Goal: Task Accomplishment & Management: Complete application form

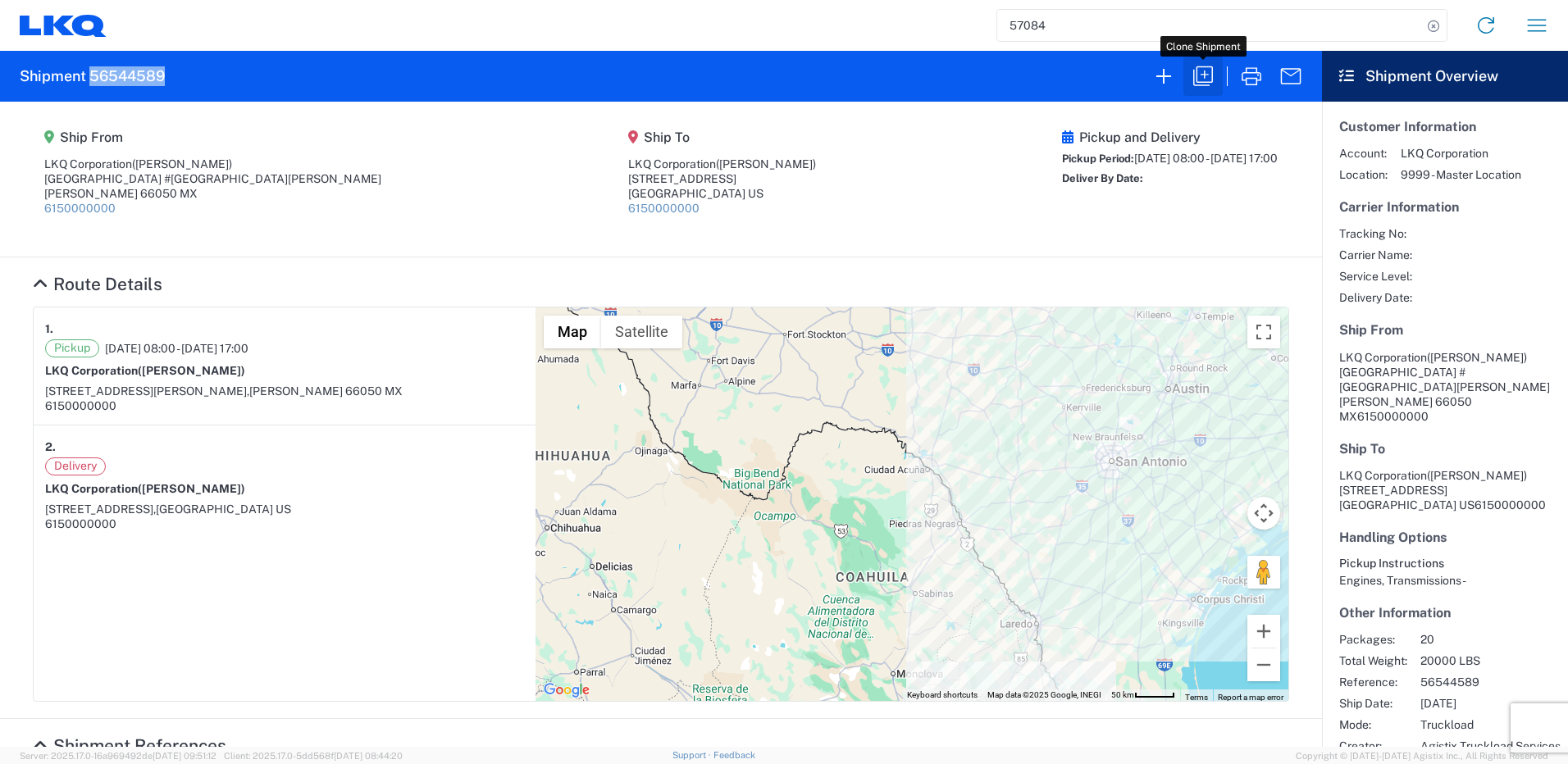
click at [1193, 82] on icon "button" at bounding box center [1202, 75] width 26 height 26
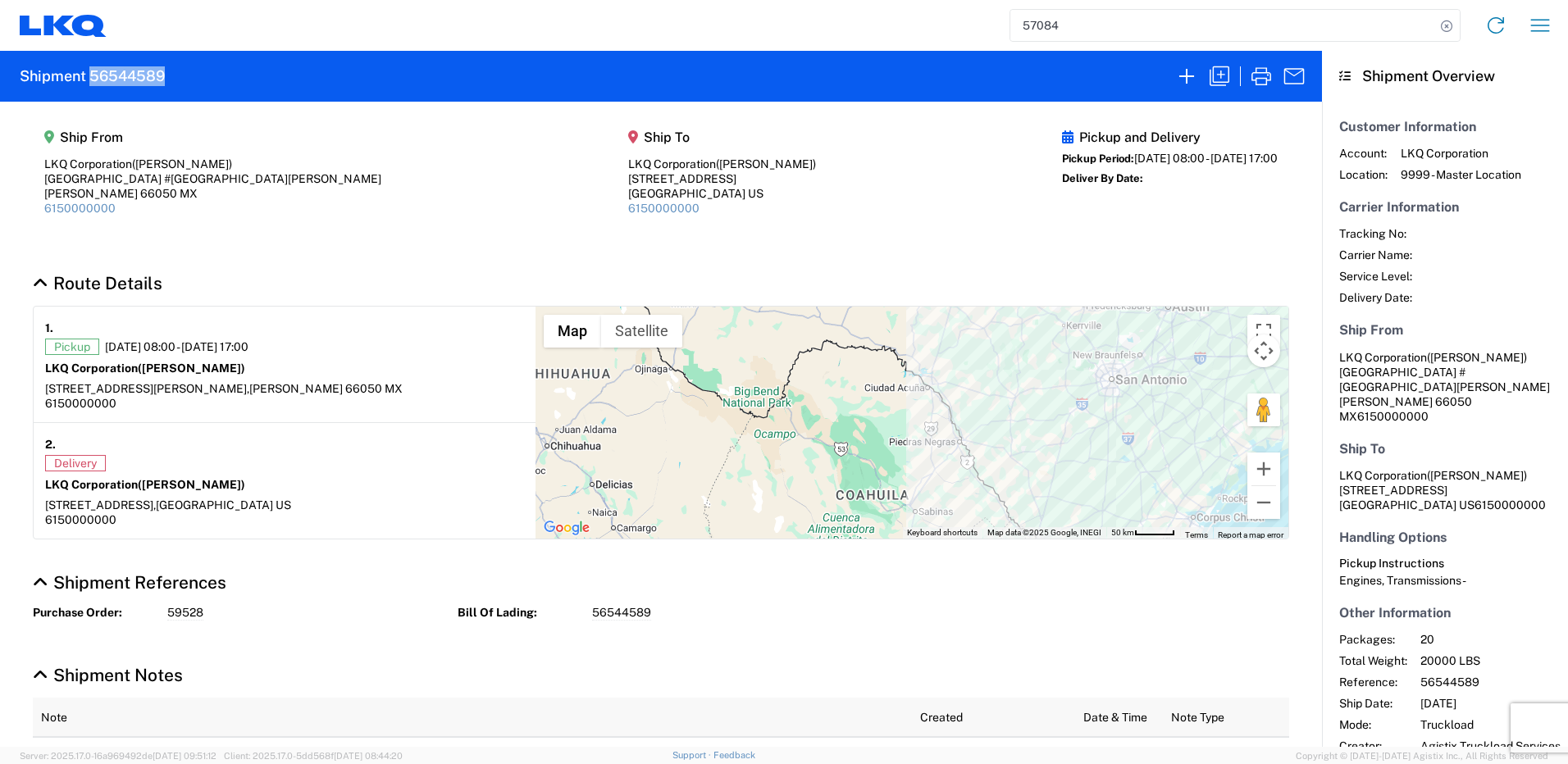
select select "FULL"
select select "US"
select select "LBS"
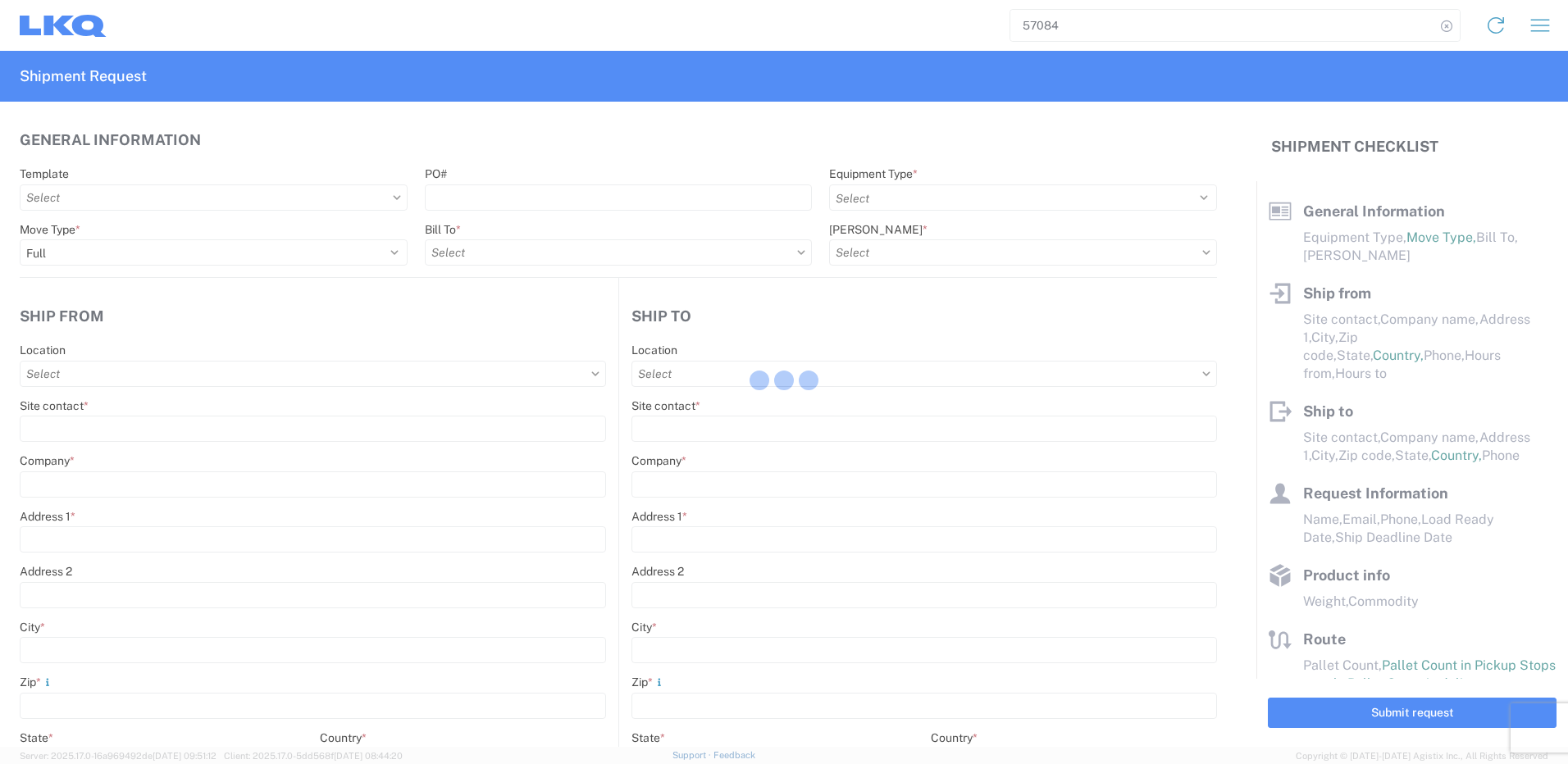
select select "STDV"
type input "[PERSON_NAME]"
type input "LKQ Corporation"
type input "[GEOGRAPHIC_DATA] #[GEOGRAPHIC_DATA][PERSON_NAME]"
type input "[PERSON_NAME]"
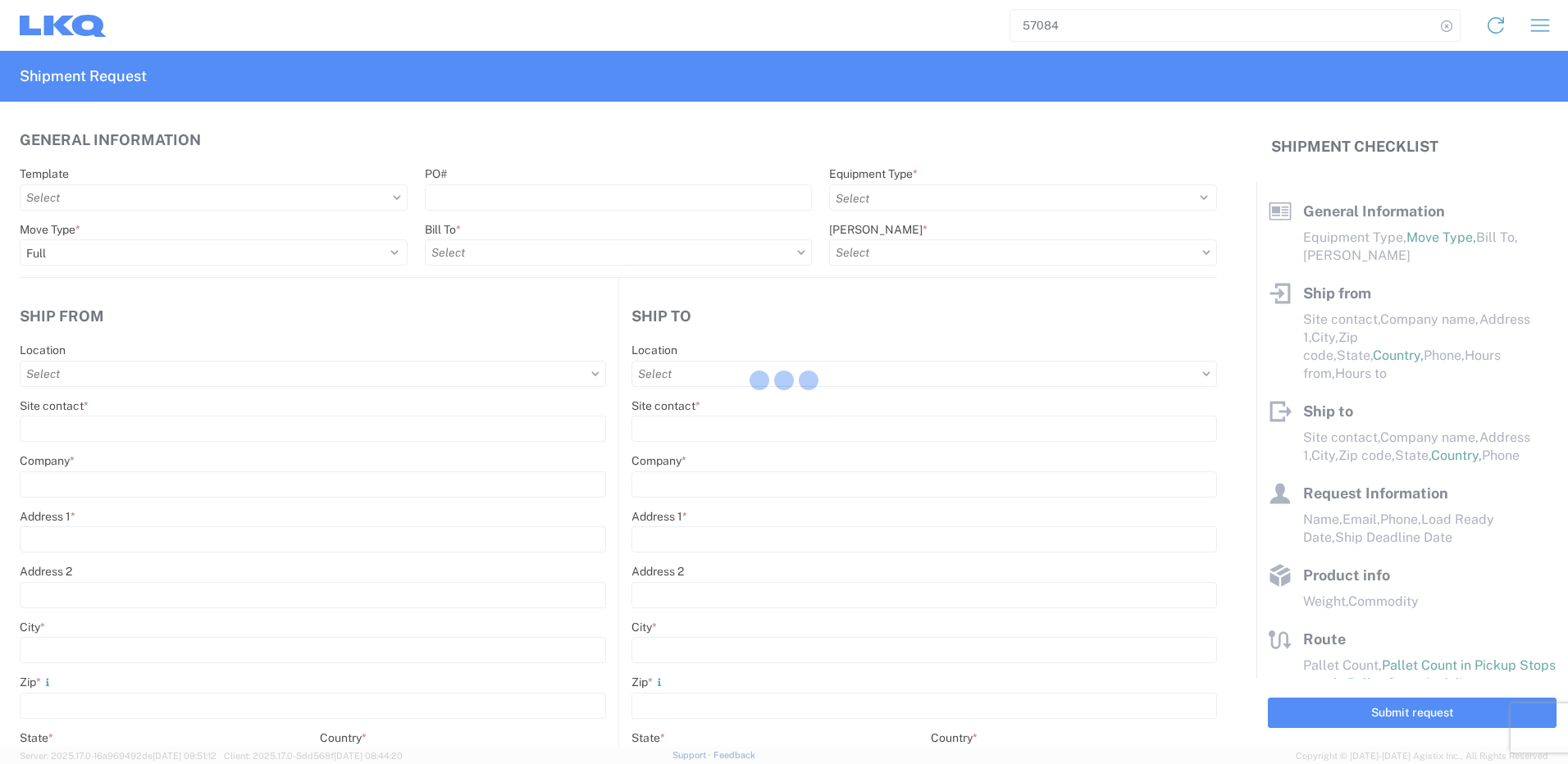
type input "66050"
type input "[PERSON_NAME]"
type input "LKQ Corporation"
type input "[STREET_ADDRESS]"
type input "[GEOGRAPHIC_DATA]"
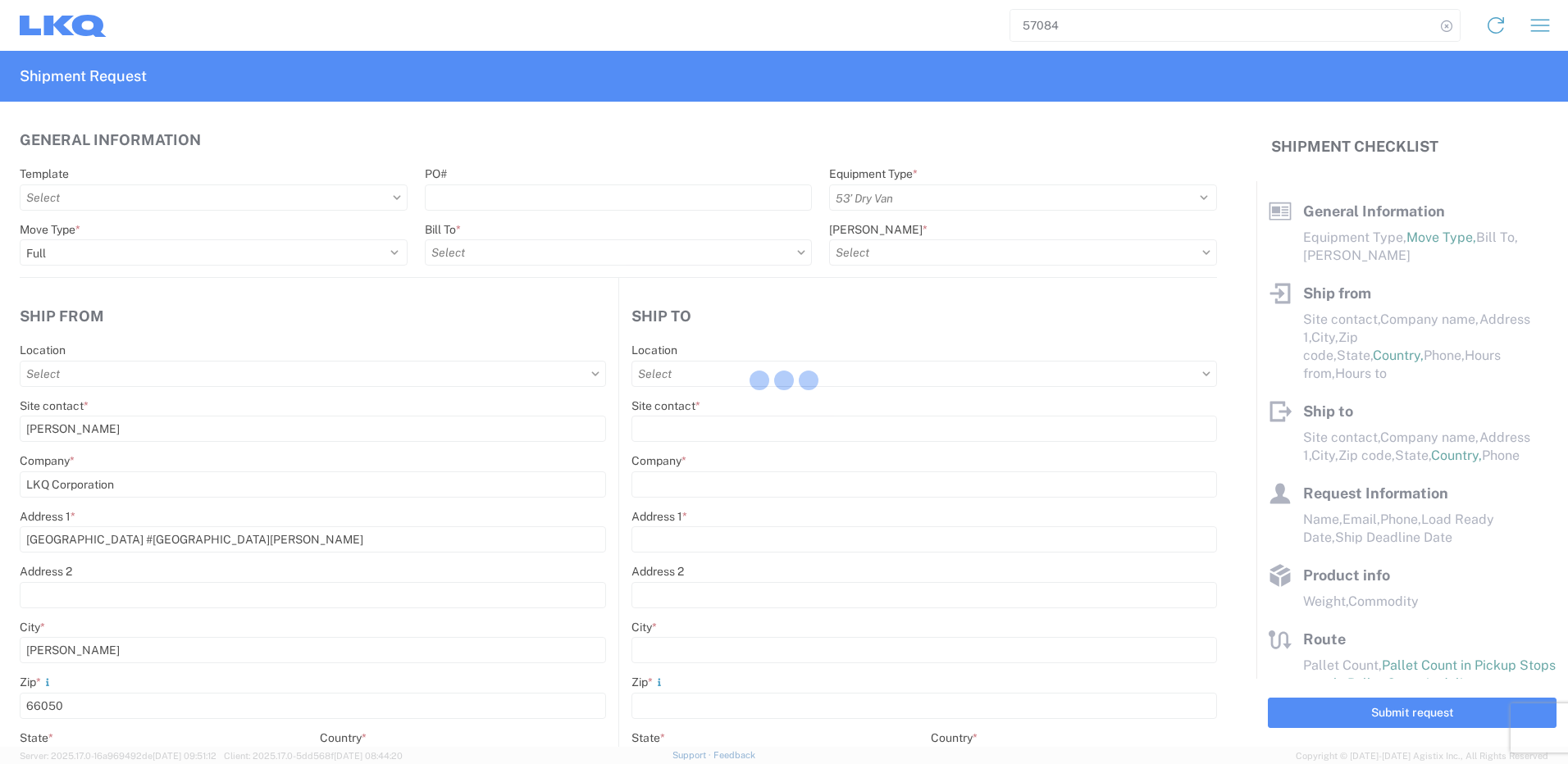
type input "75050"
type input "[PERSON_NAME]"
type input "[EMAIL_ADDRESS][DOMAIN_NAME]"
type input "82218326"
type input "[DATE]"
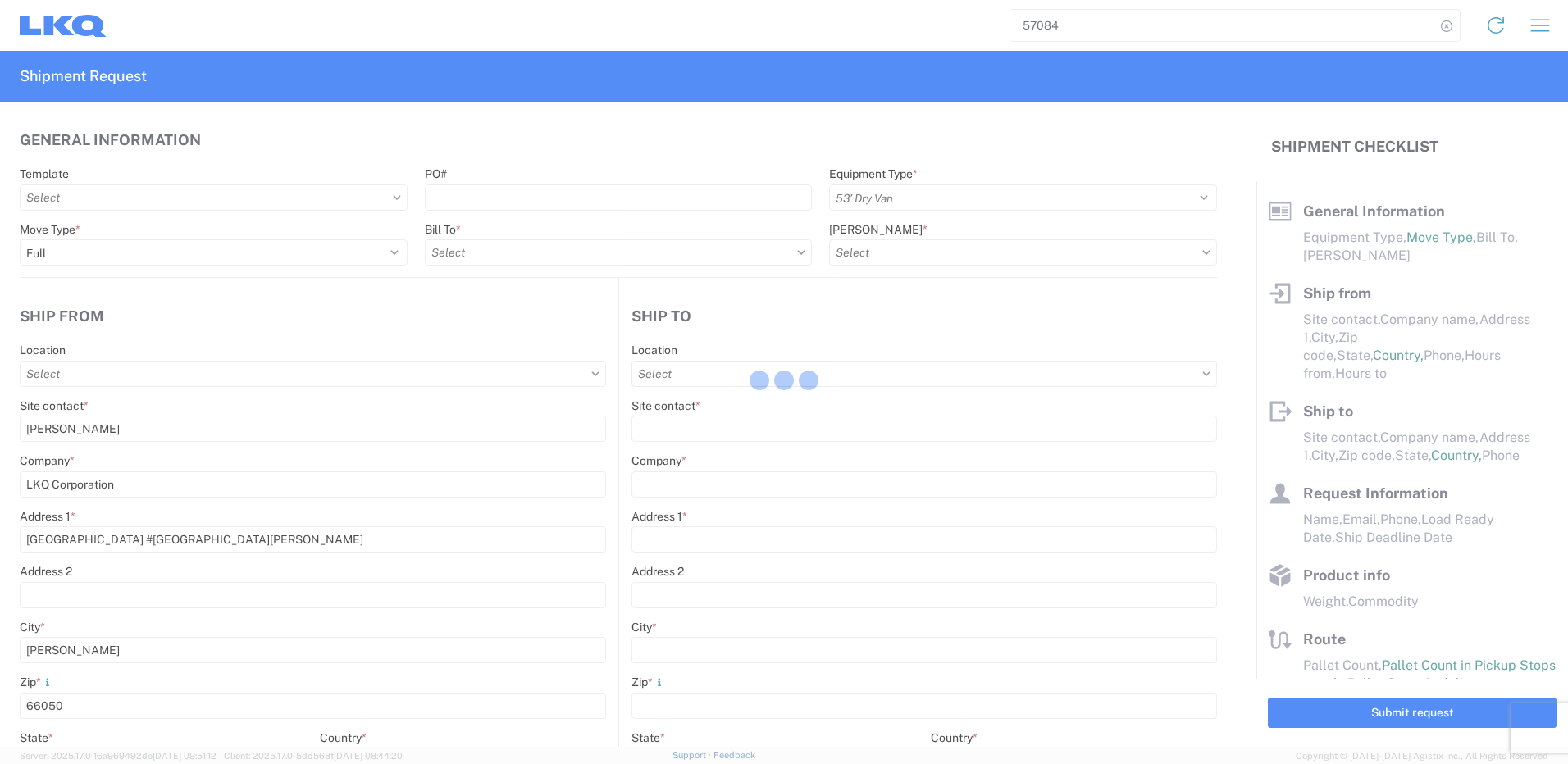
type input "[DATE]"
type textarea "SWIFT/TRANSMEX"
type input "20000"
type input "Engines, Transmissions"
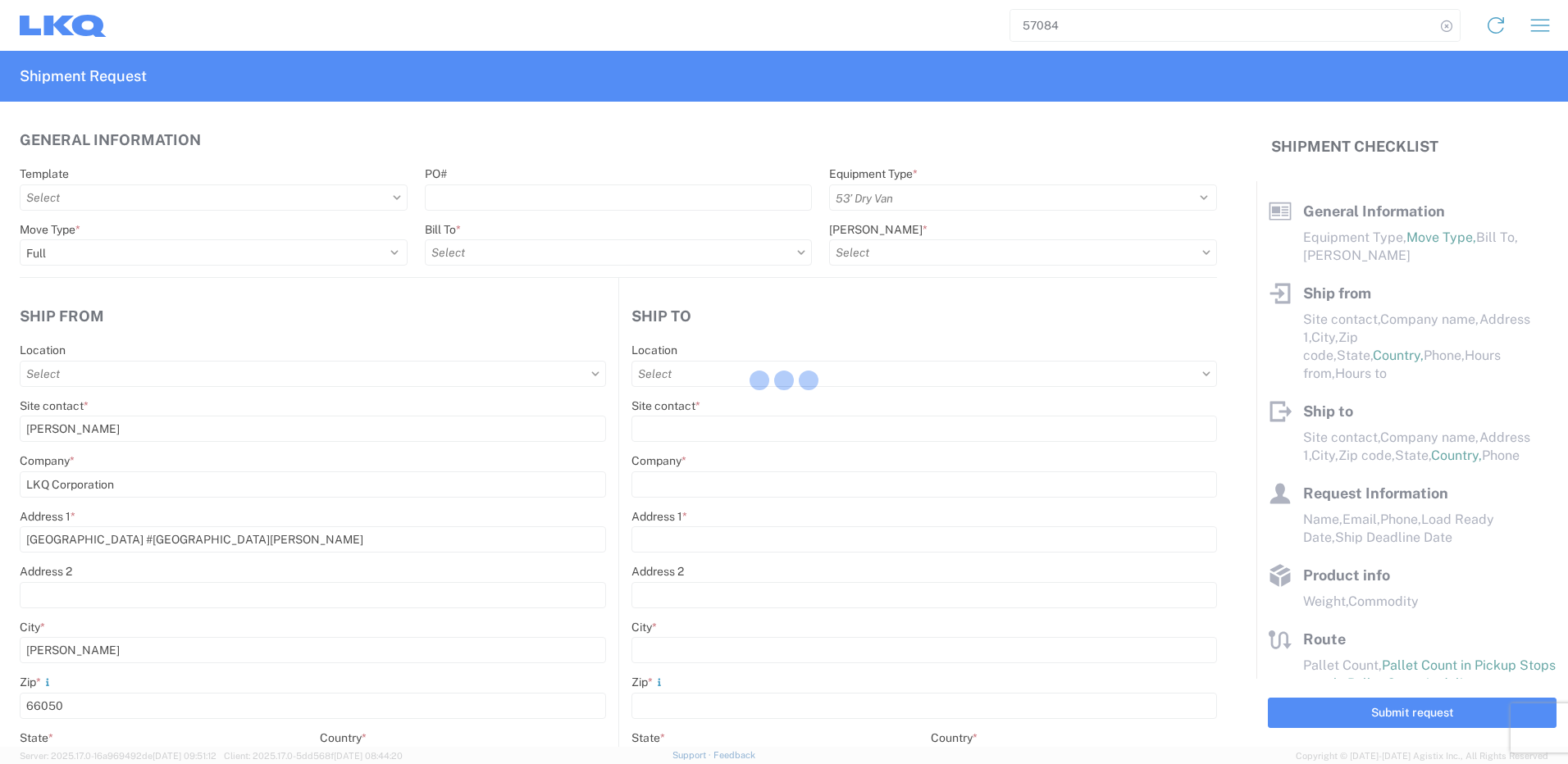
type input "20"
type input "1"
type input "1882 - North American ATK Corporation"
select select "MX"
select select "US"
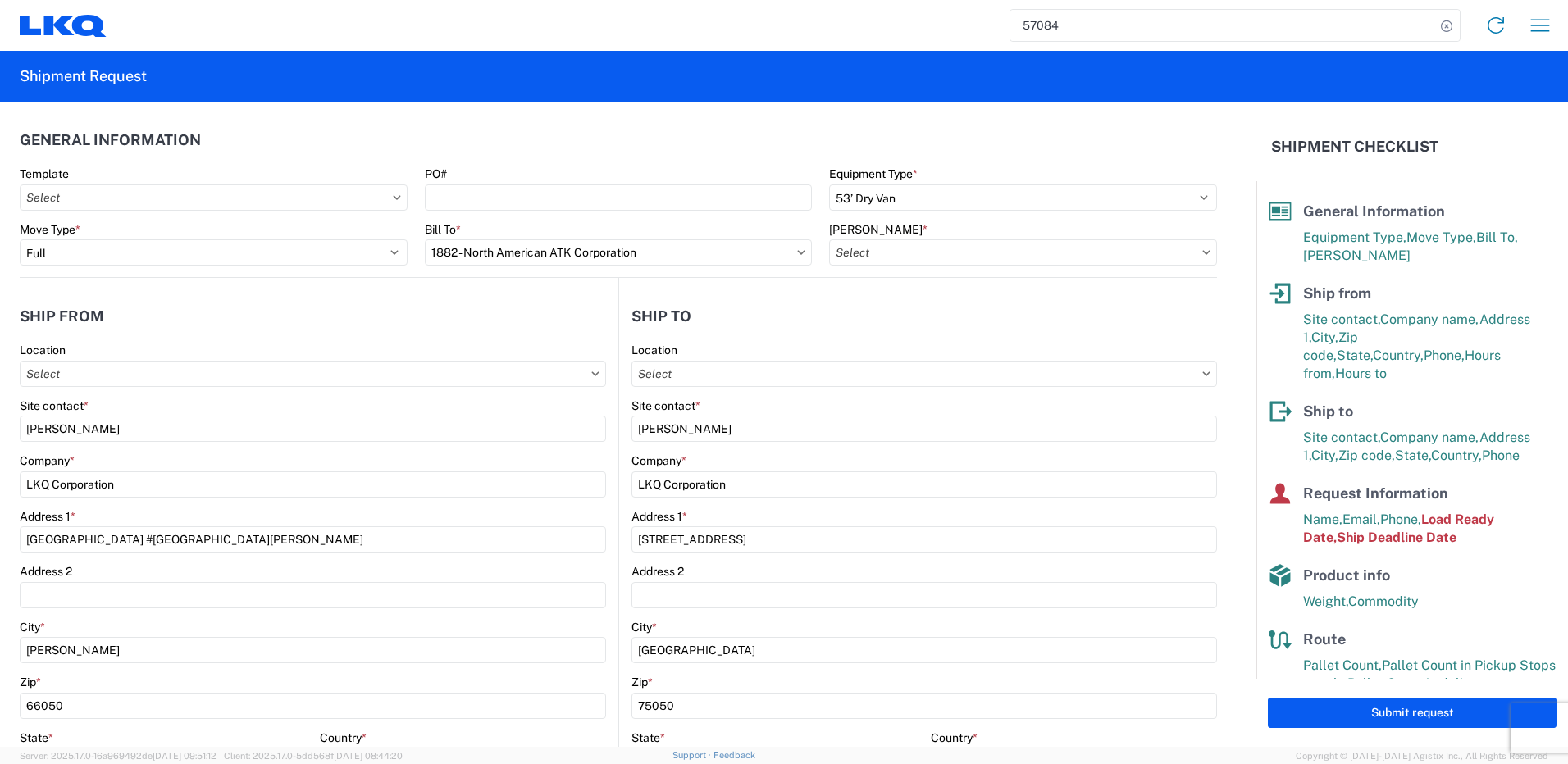
type input "1883 - Vege de Mexico S.A. de C.V"
type input "1882-3300-50180-0000 - 1882 Freight In - Parts, 1882-3300-50180-0000 - 1882 Fre…"
type input "1882 - North American ATK Corporation"
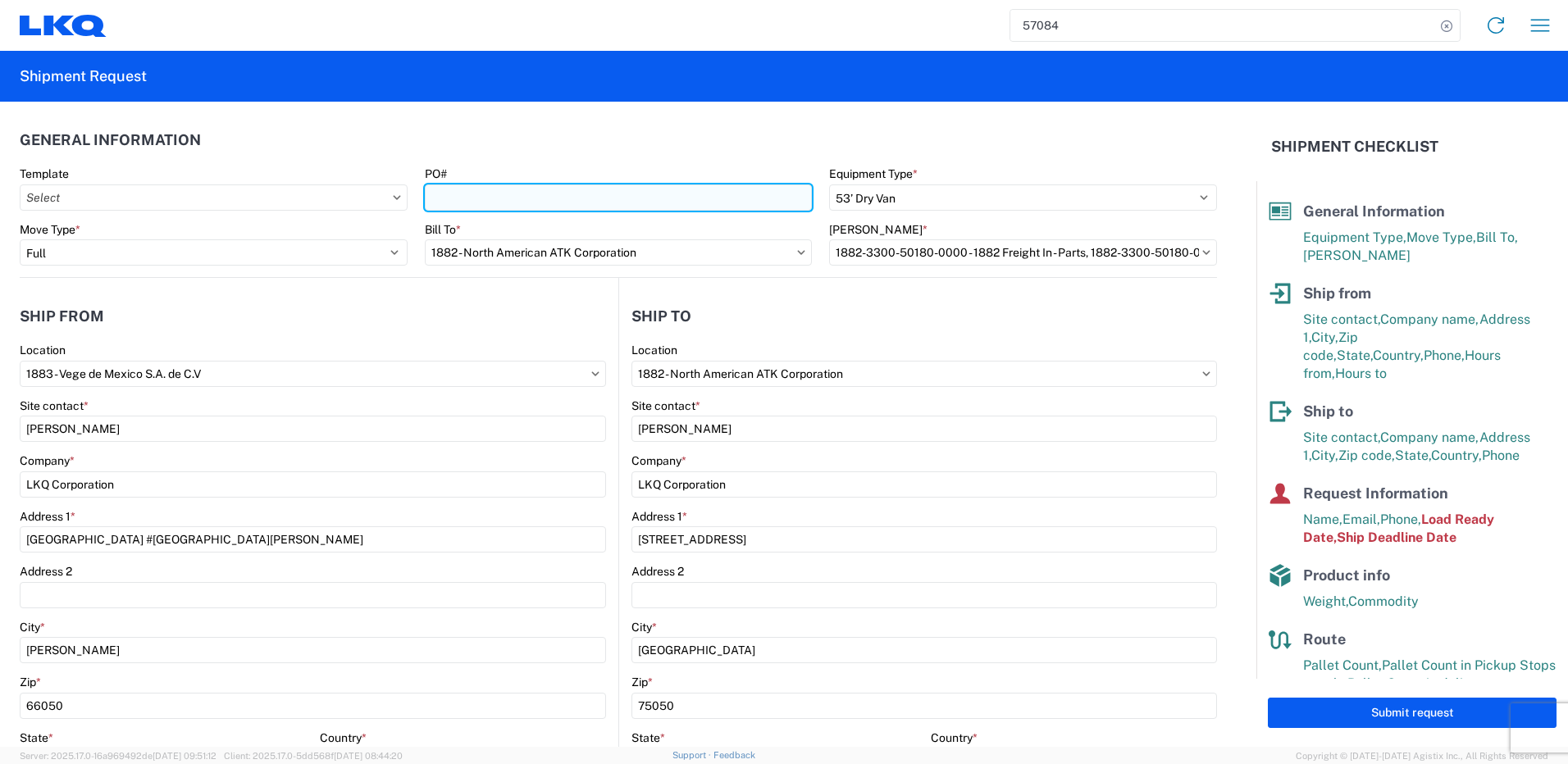
click at [462, 203] on input "PO#" at bounding box center [619, 197] width 388 height 26
paste input "59532"
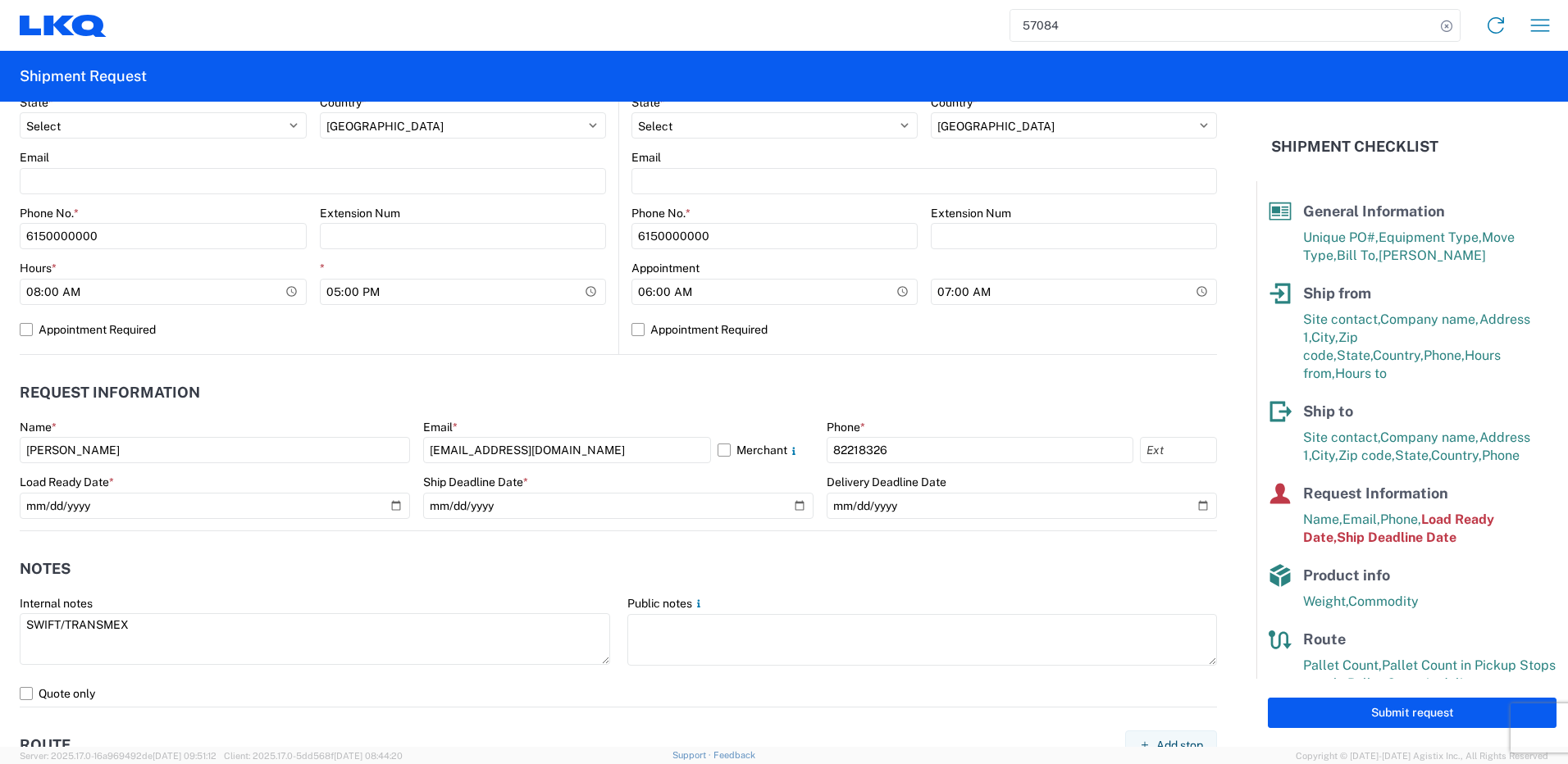
scroll to position [738, 0]
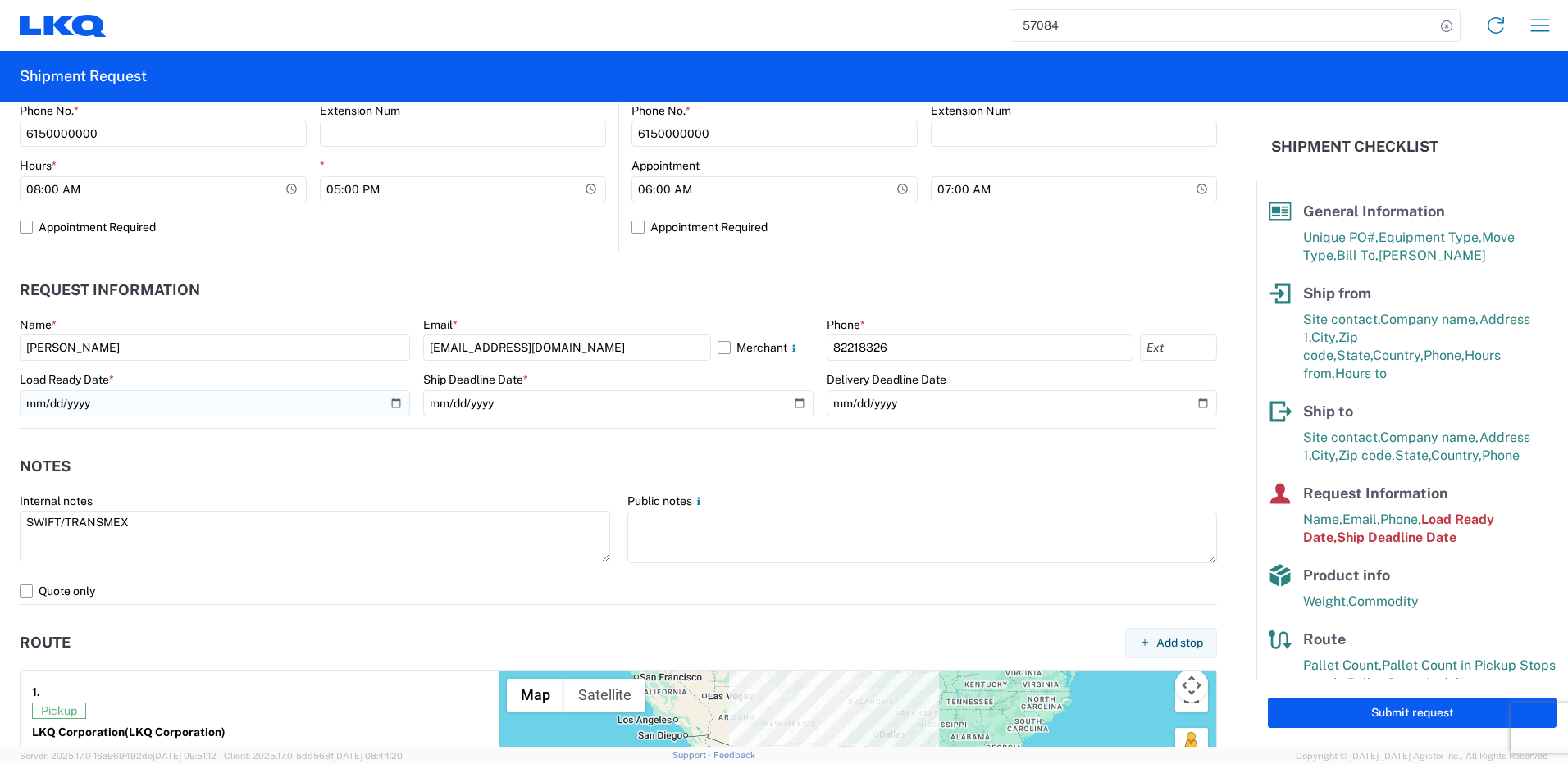
type input "59532"
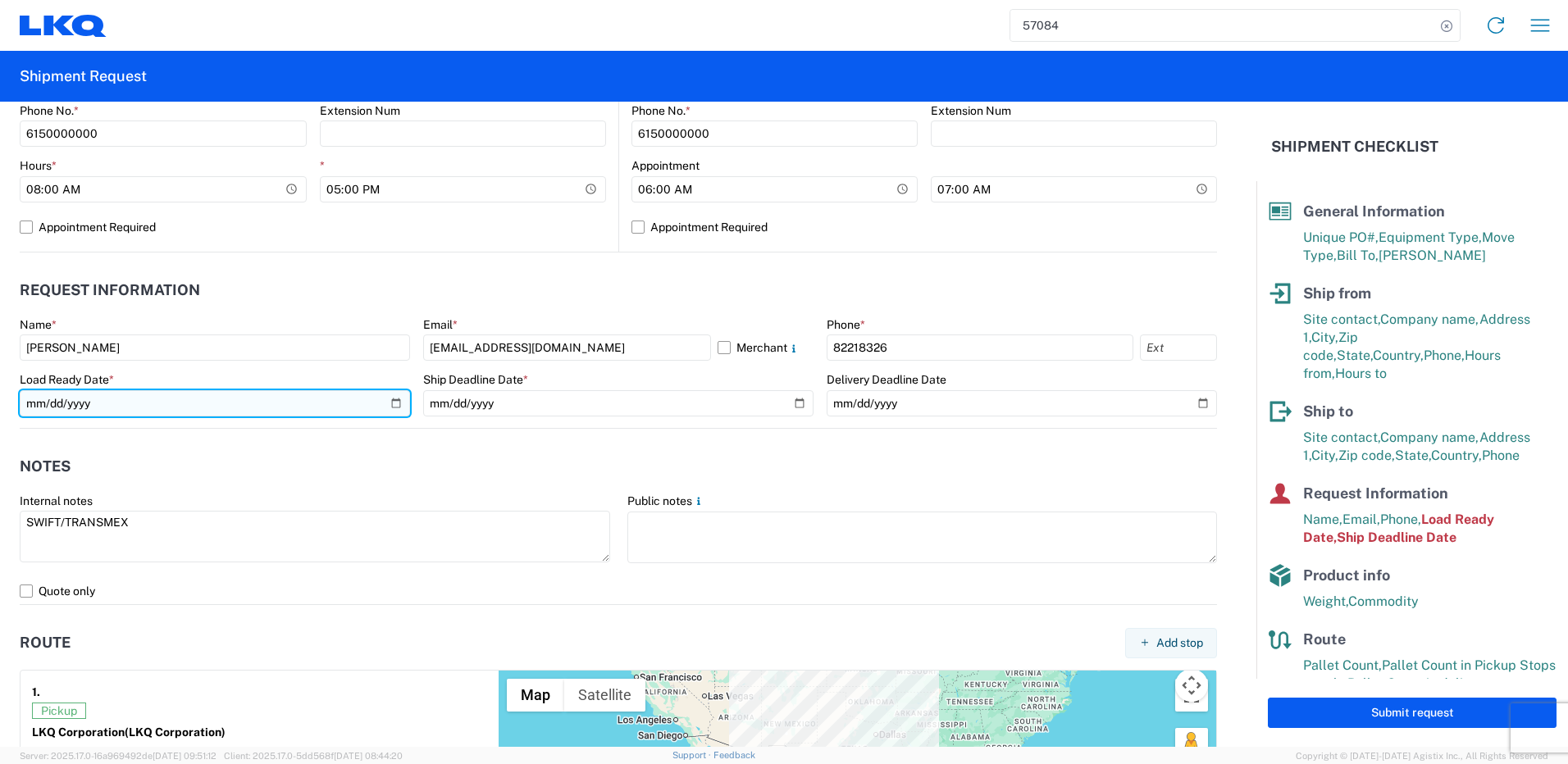
click at [391, 408] on input "[DATE]" at bounding box center [215, 403] width 390 height 26
type input "[DATE]"
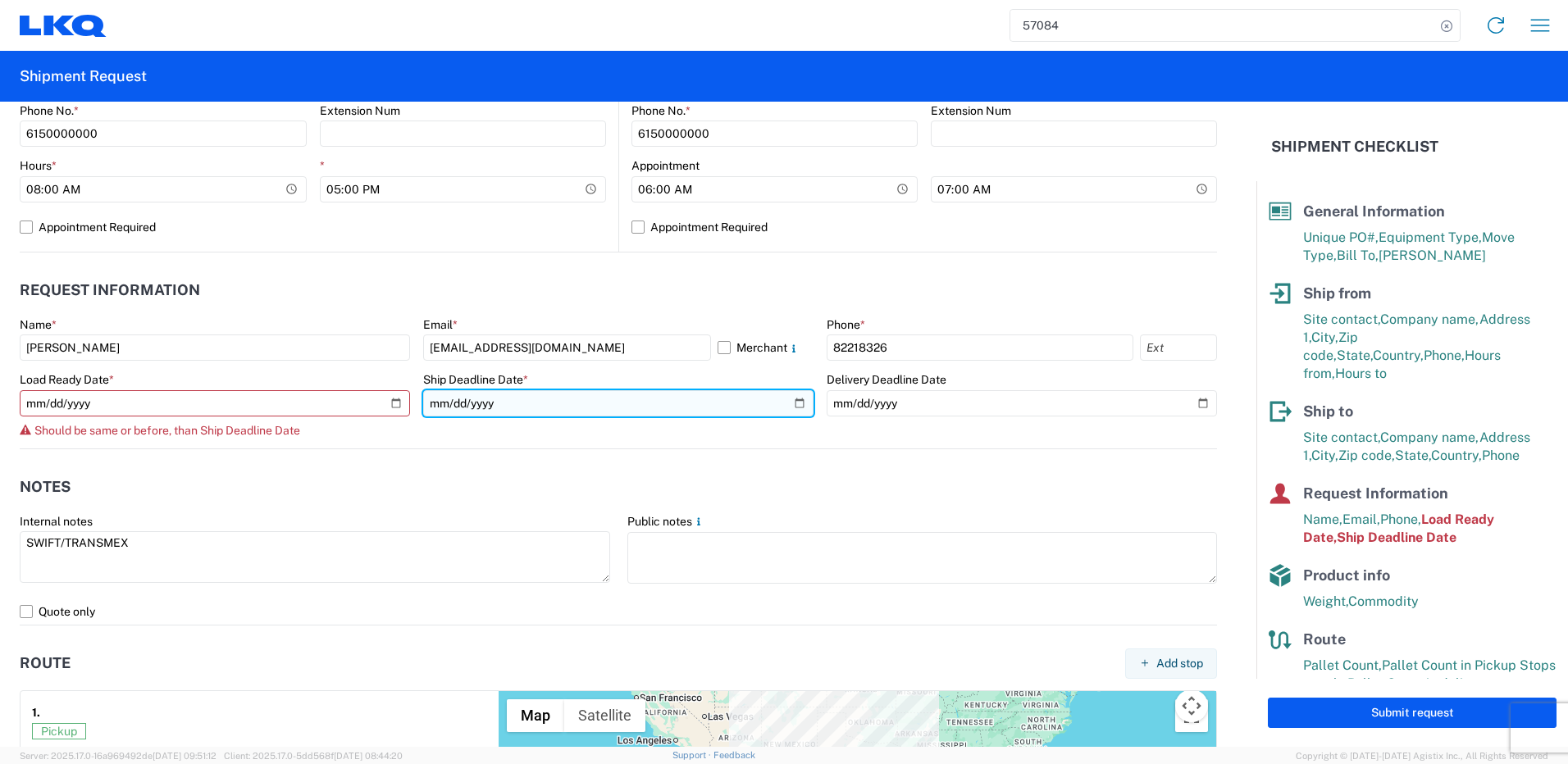
click at [794, 405] on input "[DATE]" at bounding box center [618, 403] width 390 height 26
type input "[DATE]"
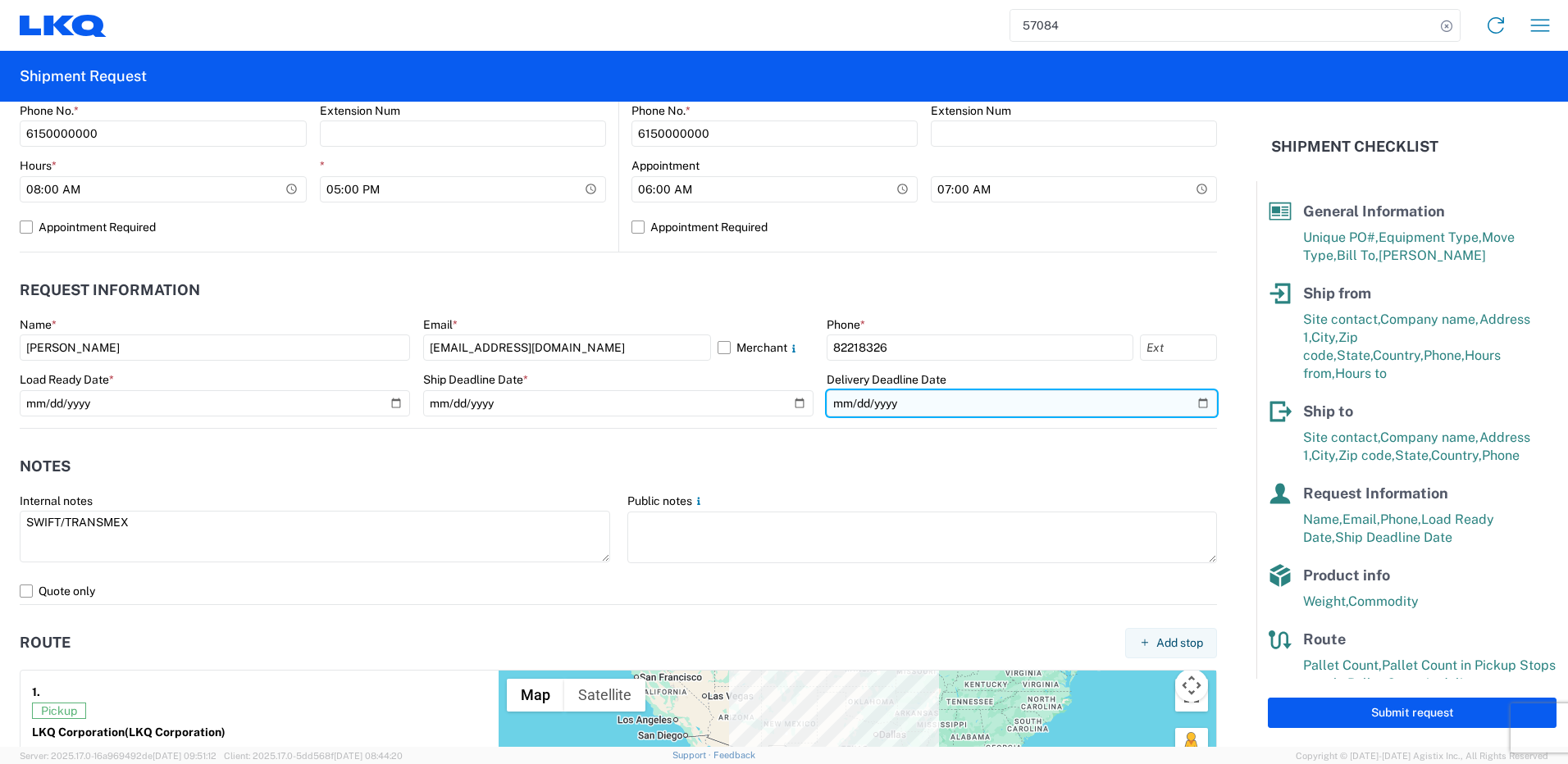
click at [836, 404] on input "[DATE]" at bounding box center [1021, 403] width 390 height 26
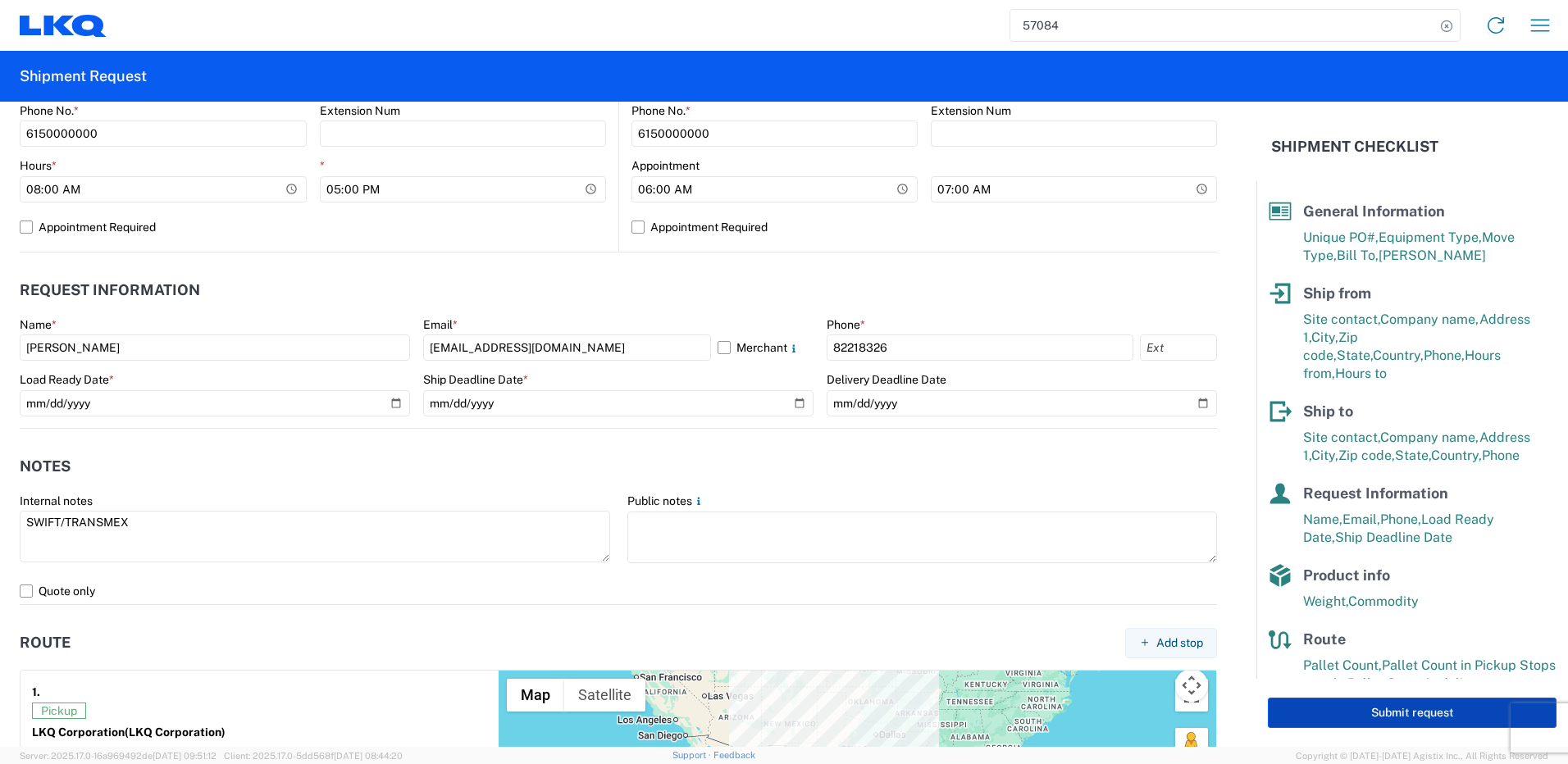
click at [1353, 711] on button "Submit request" at bounding box center [1411, 712] width 288 height 30
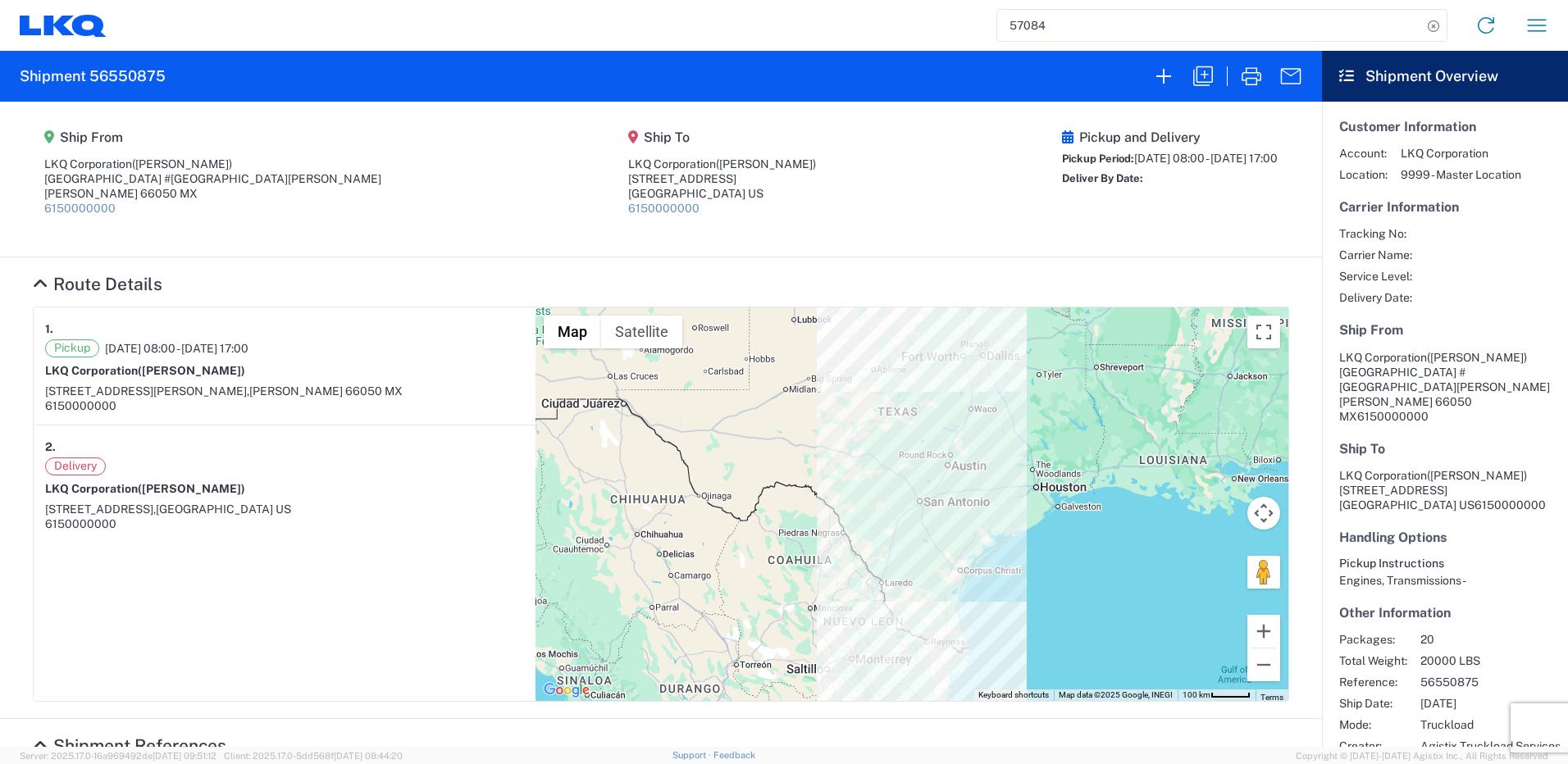
click at [121, 64] on agx-form-header "Shipment 56550875" at bounding box center [661, 76] width 1321 height 51
click at [124, 75] on h2 "Shipment 56550875" at bounding box center [93, 76] width 146 height 20
copy h2 "56550875"
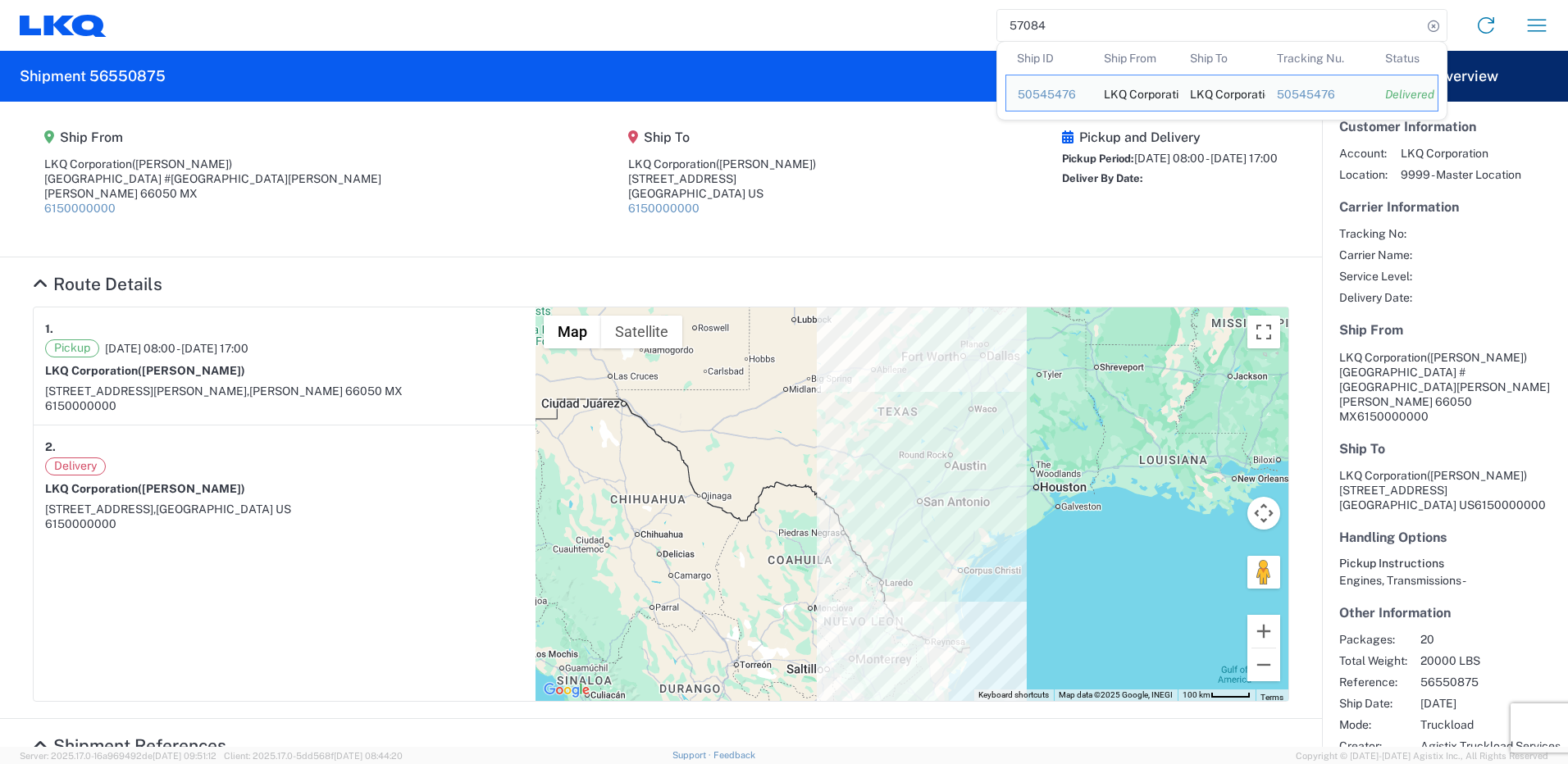
click at [1093, 31] on input "57084" at bounding box center [1209, 25] width 425 height 31
paste input "3741-M"
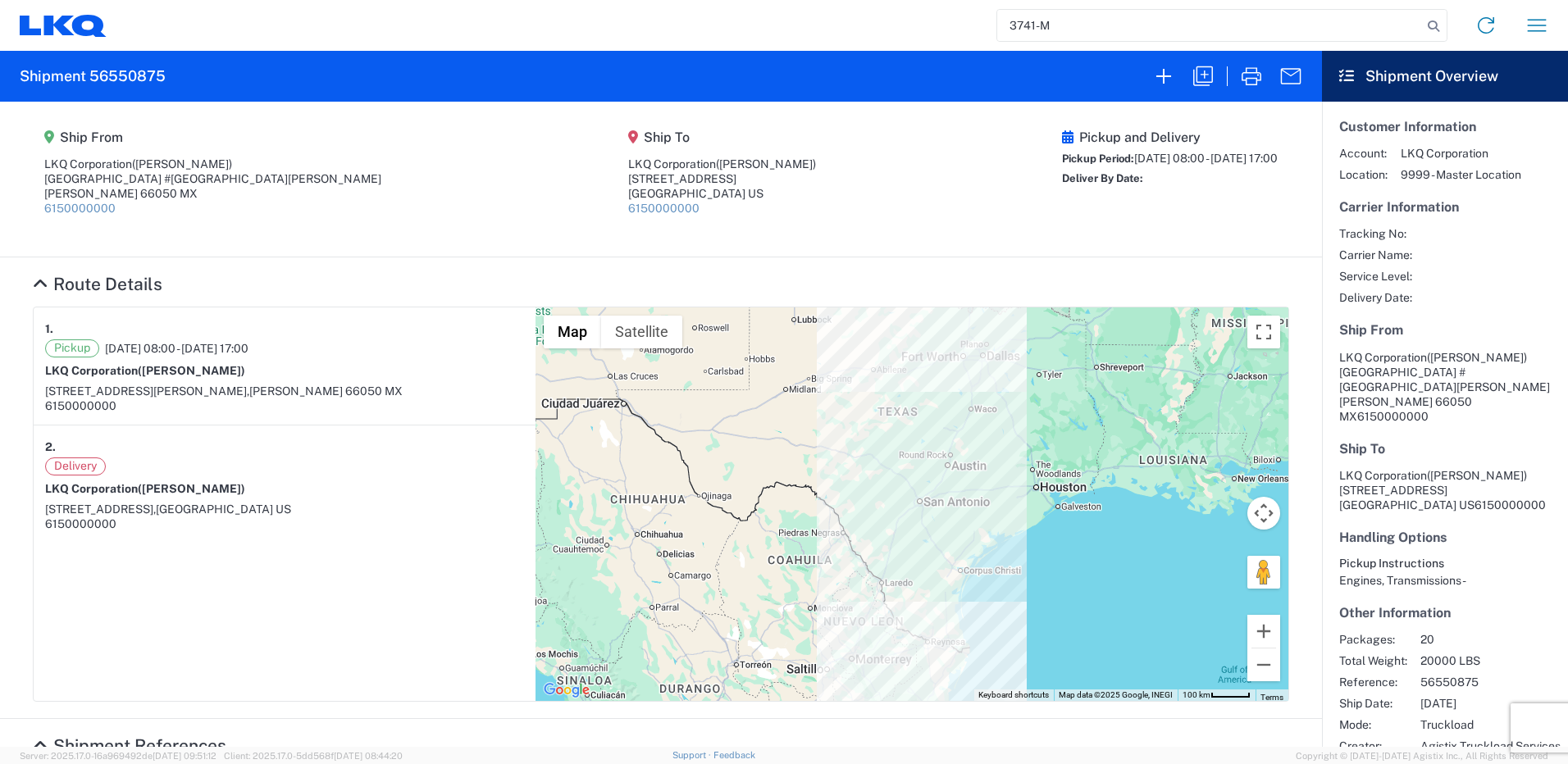
click at [1034, 21] on input "3741-M" at bounding box center [1209, 25] width 425 height 31
click at [1024, 23] on input "3745-M" at bounding box center [1209, 25] width 425 height 31
click at [1065, 30] on input "3645-M" at bounding box center [1209, 25] width 425 height 31
type input "3645-M"
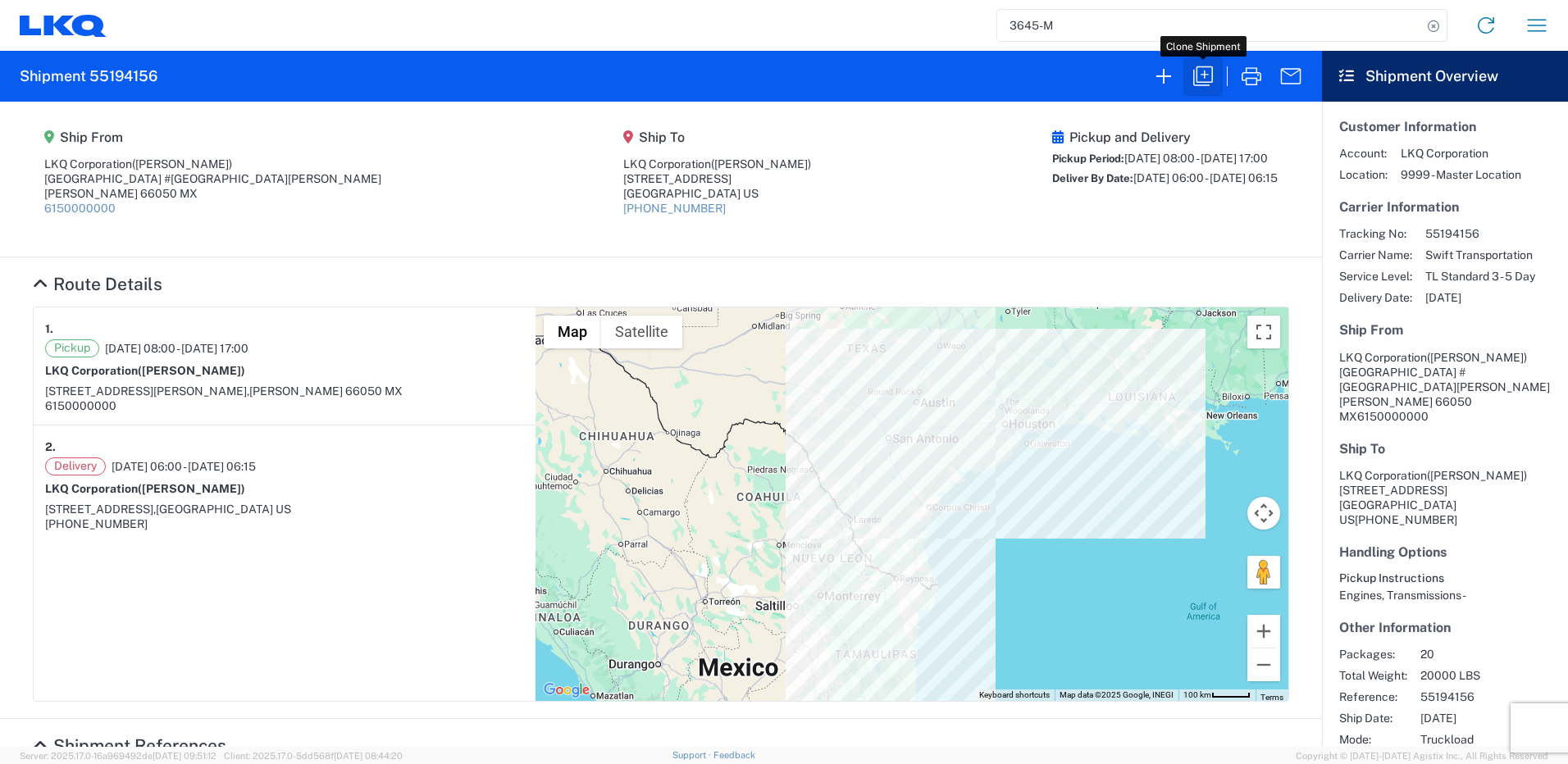
click at [1209, 68] on icon "button" at bounding box center [1202, 75] width 26 height 26
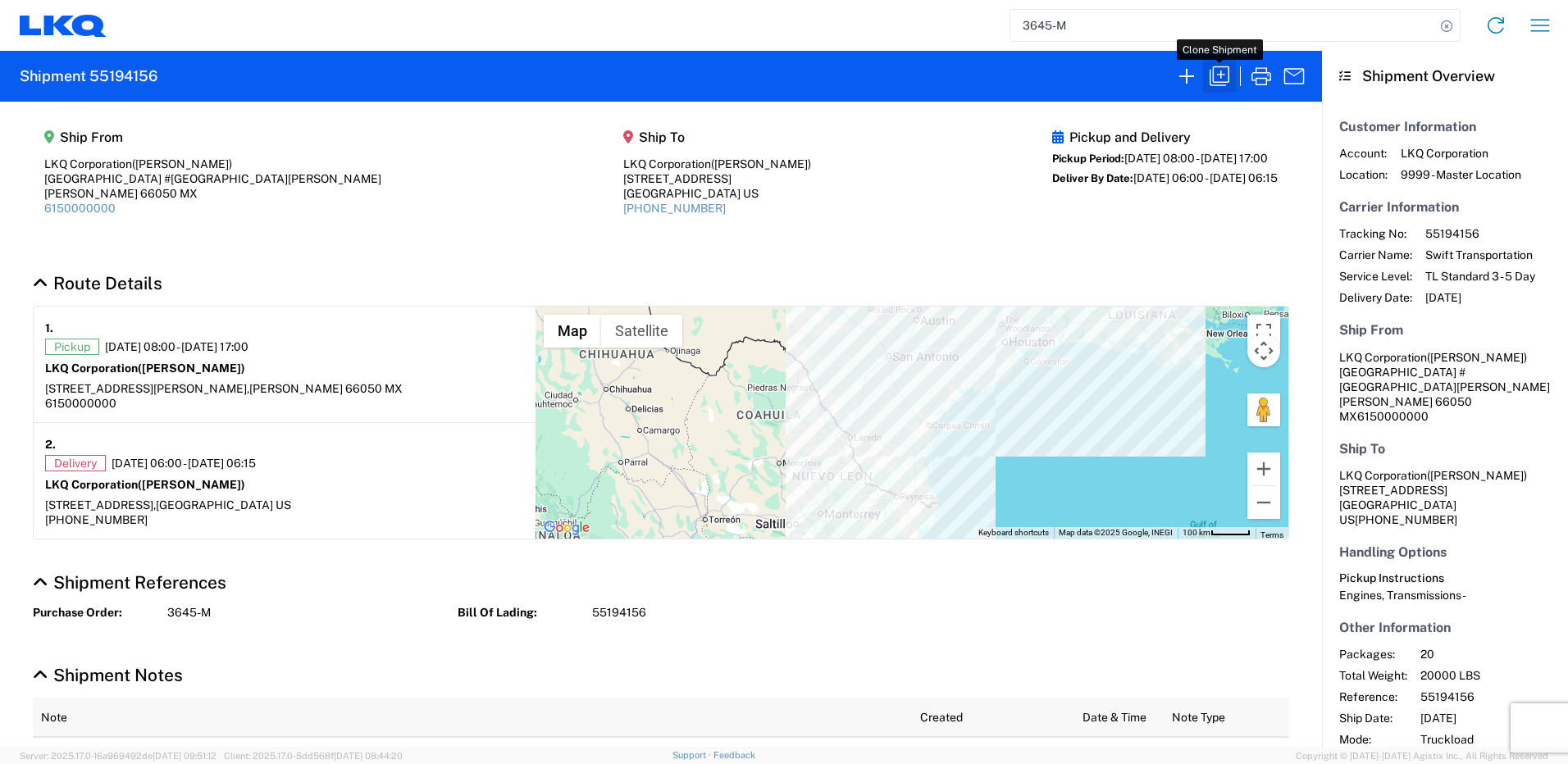
select select "FULL"
select select "US"
select select "LBS"
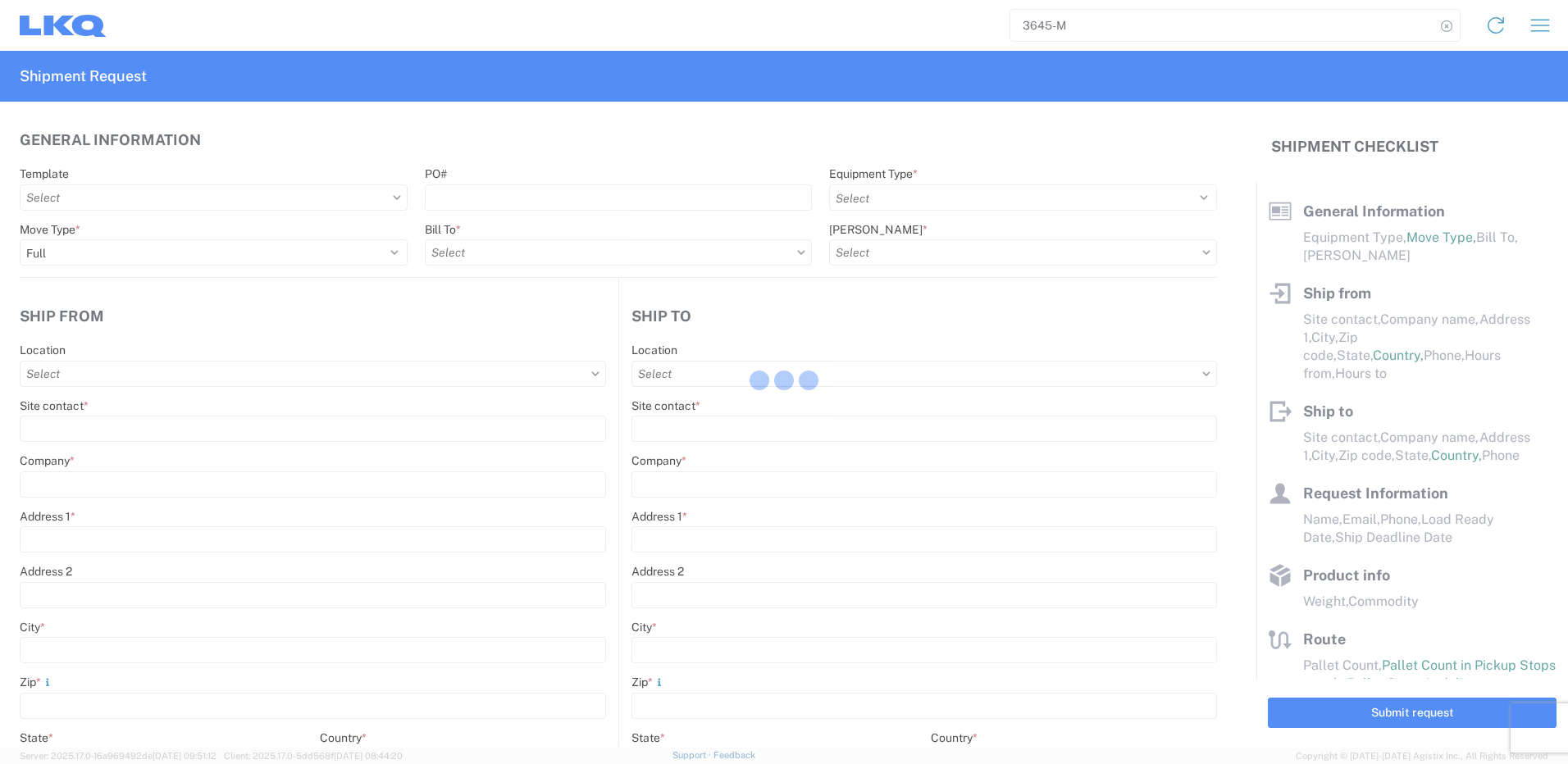
select select "STDV"
type input "[PERSON_NAME]"
type input "LKQ Corporation"
type input "[GEOGRAPHIC_DATA] #[GEOGRAPHIC_DATA][PERSON_NAME]"
type input "[PERSON_NAME]"
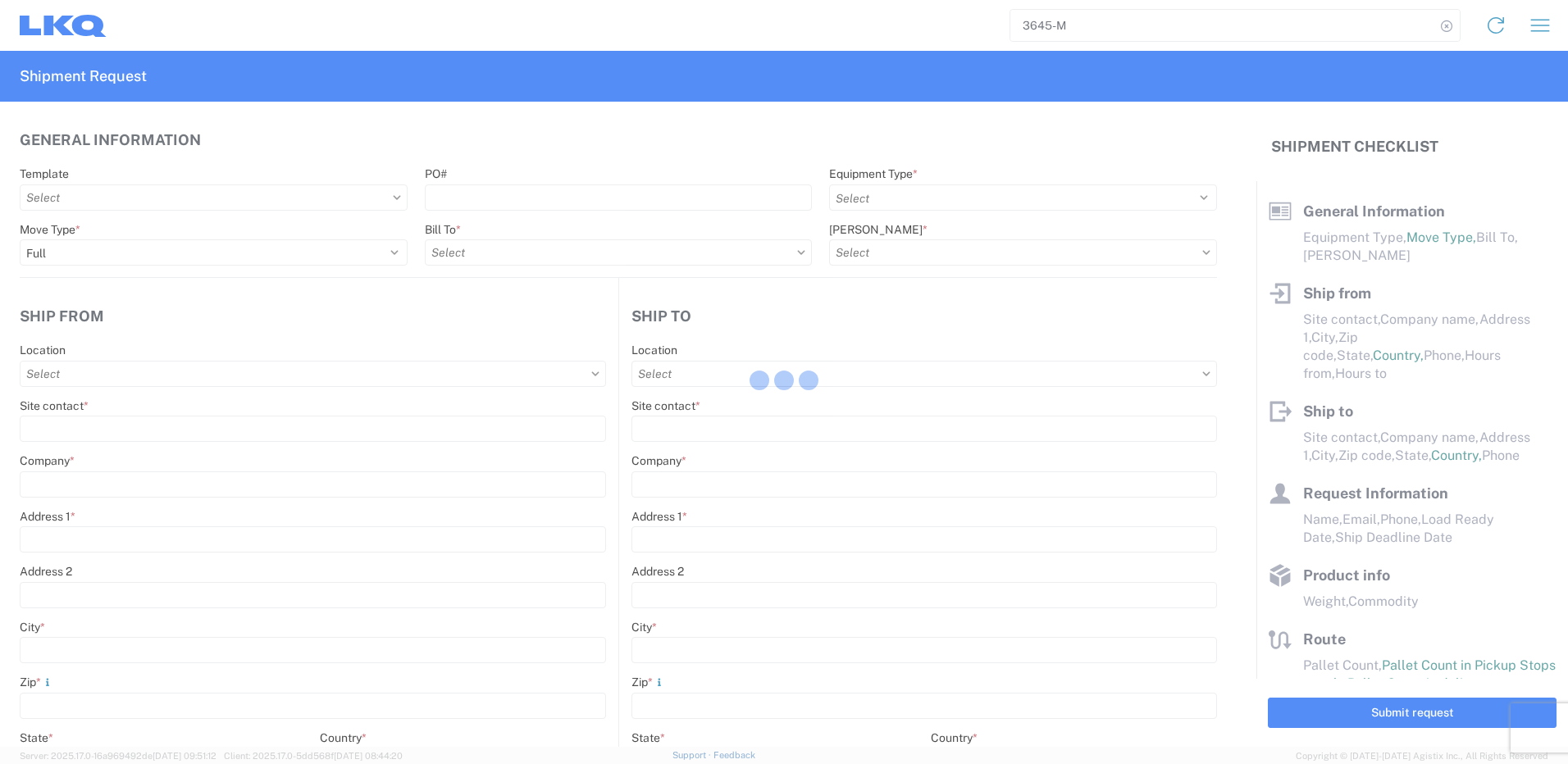
type input "66050"
type input "[PERSON_NAME]"
type input "LKQ Corporation"
type input "[STREET_ADDRESS]"
type input "[GEOGRAPHIC_DATA]"
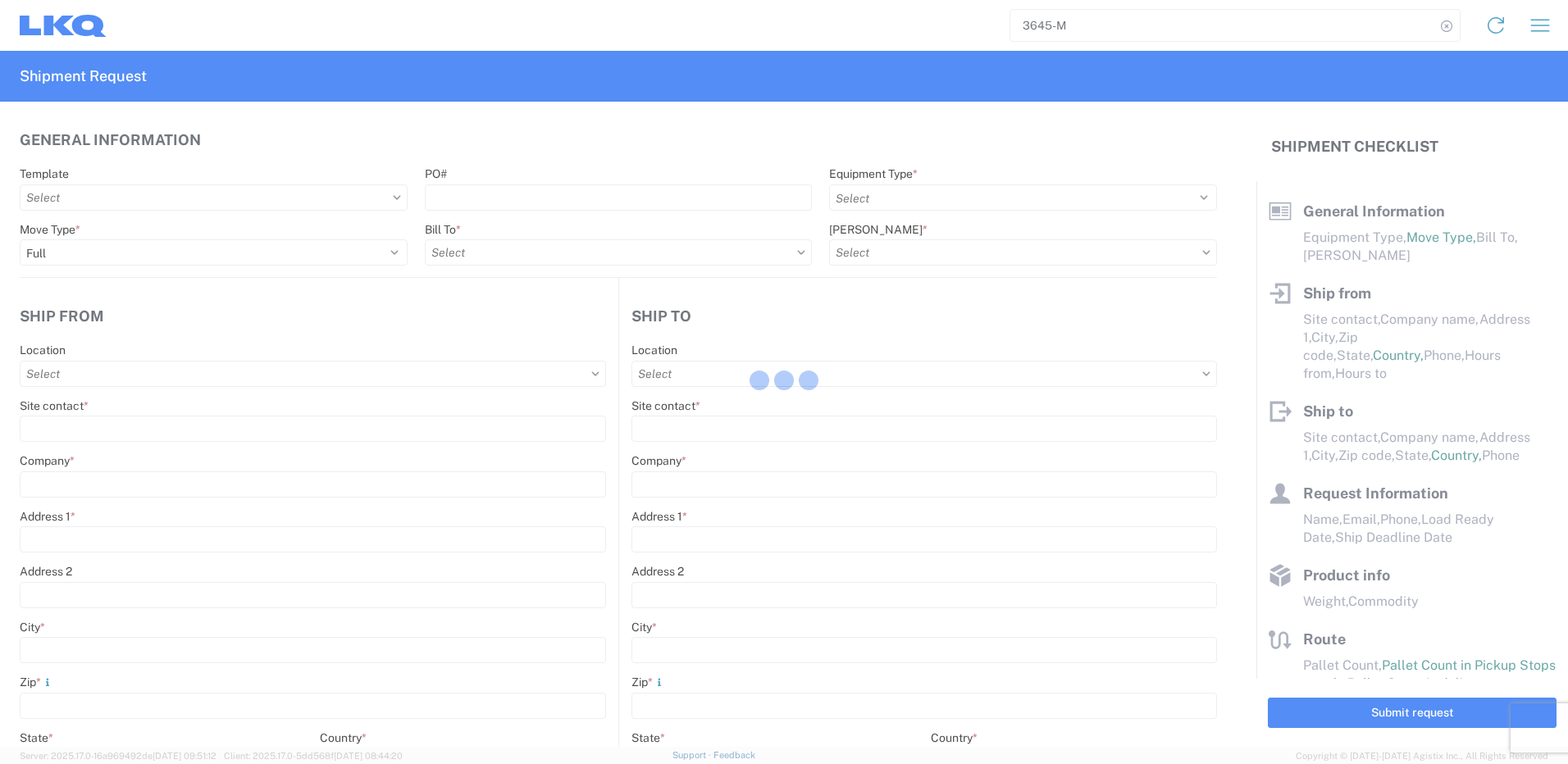
type input "77038"
type input "[PERSON_NAME]"
type input "[EMAIL_ADDRESS][DOMAIN_NAME]"
type input "82218326"
type input "[DATE]"
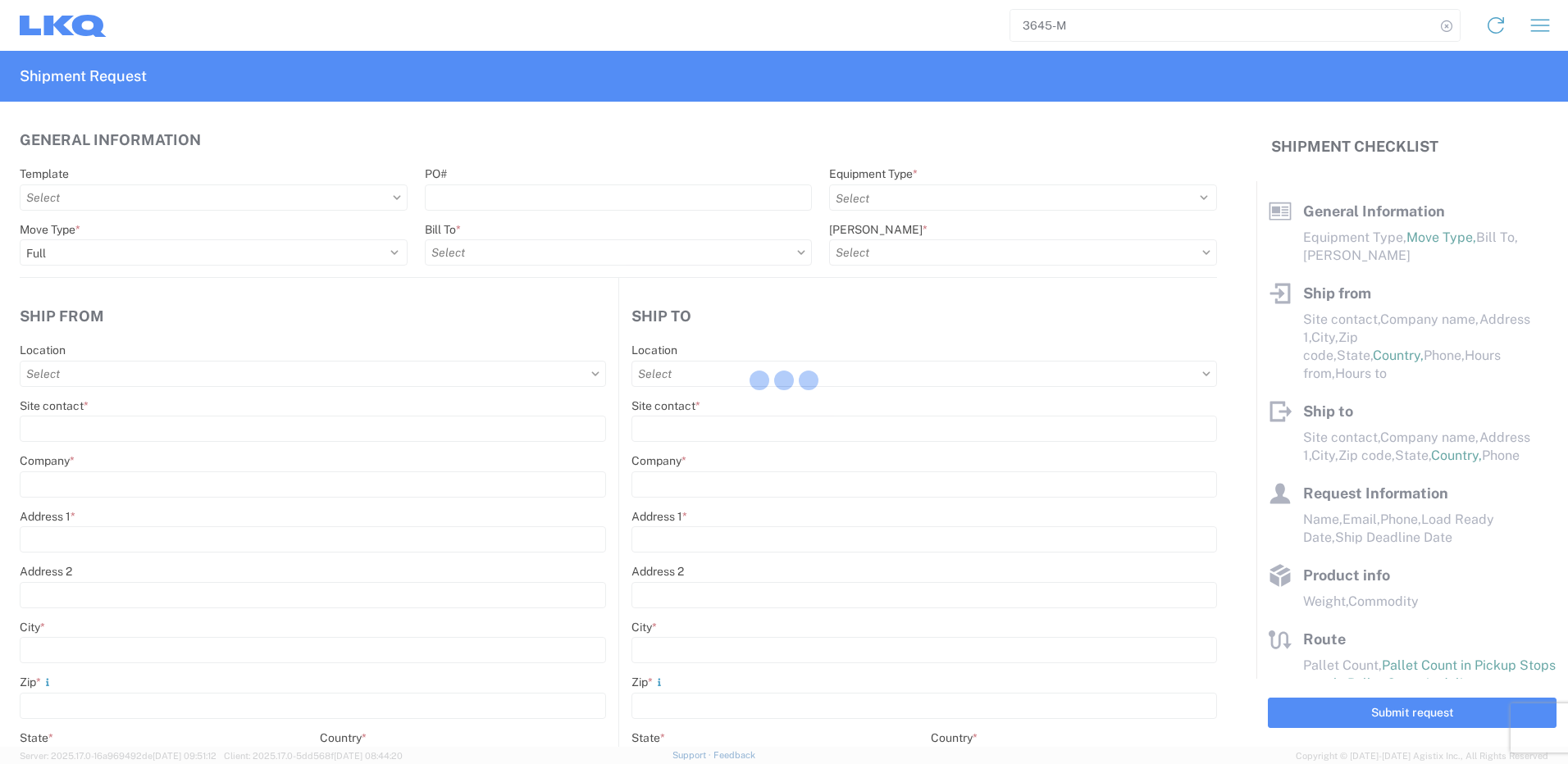
type input "[DATE]"
type textarea "SWIFT/TRANSMEX"
type input "20000"
type input "Engines, Transmissions"
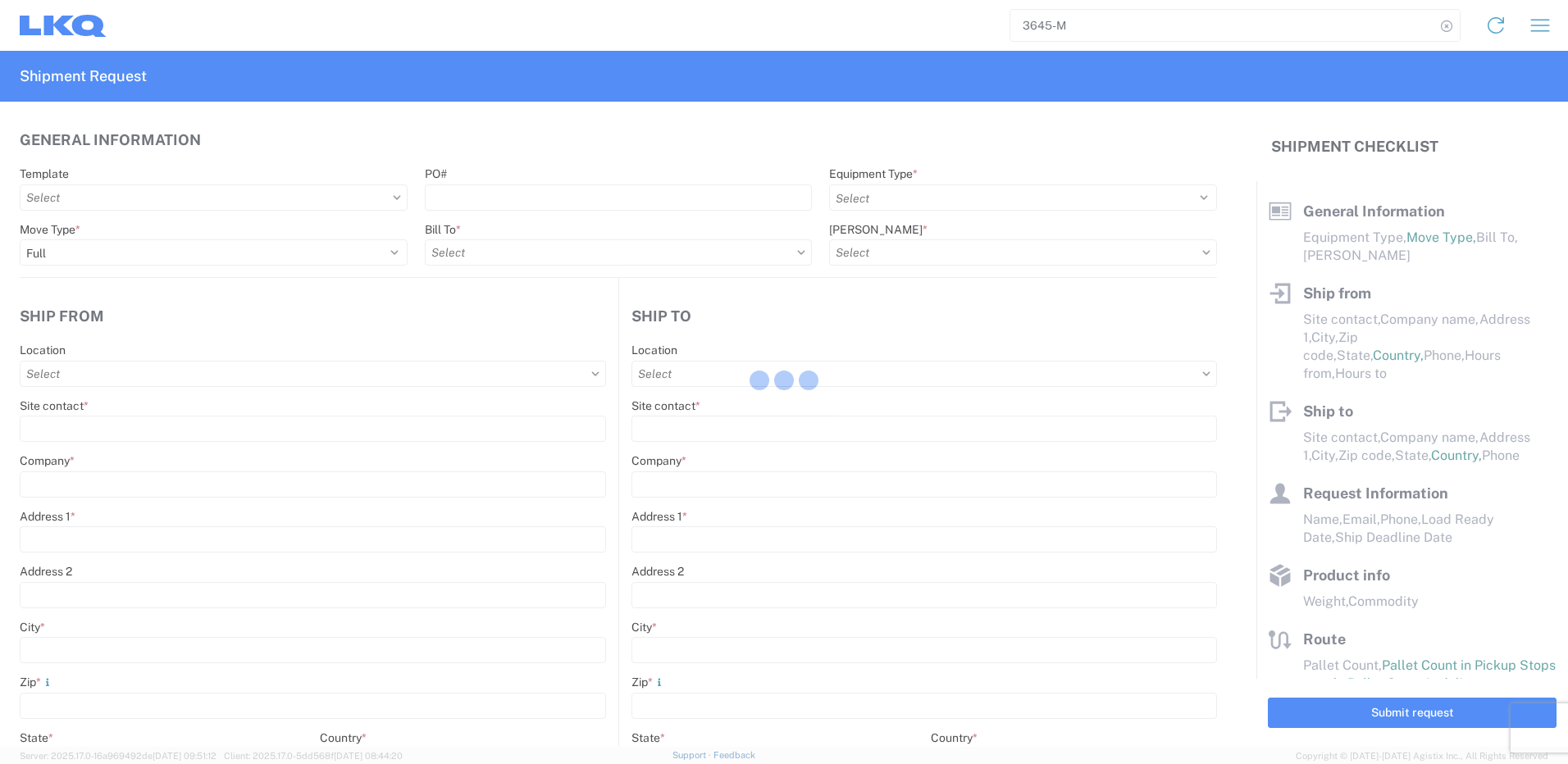
type input "20"
type input "1"
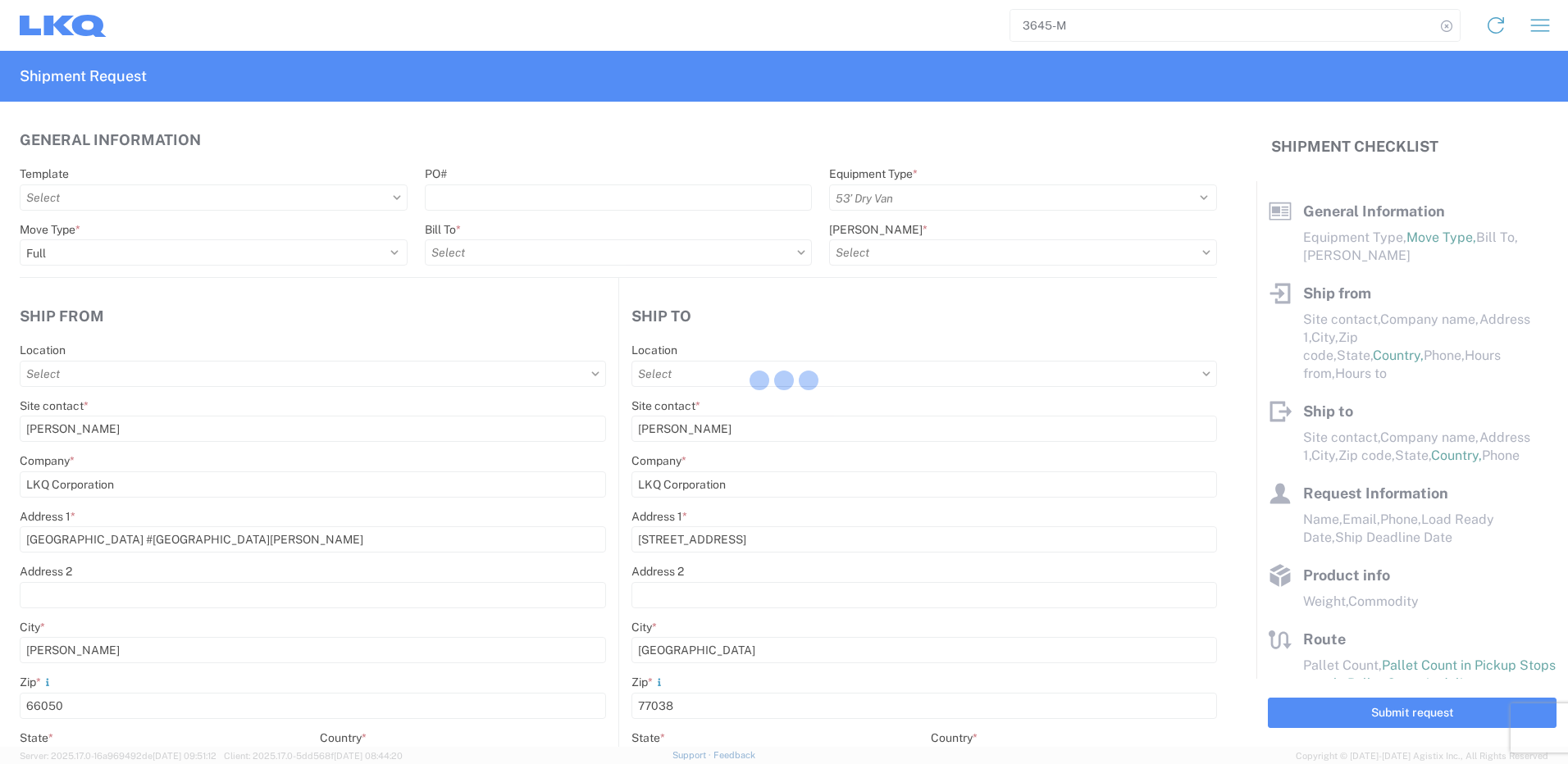
select select "MX"
select select "US"
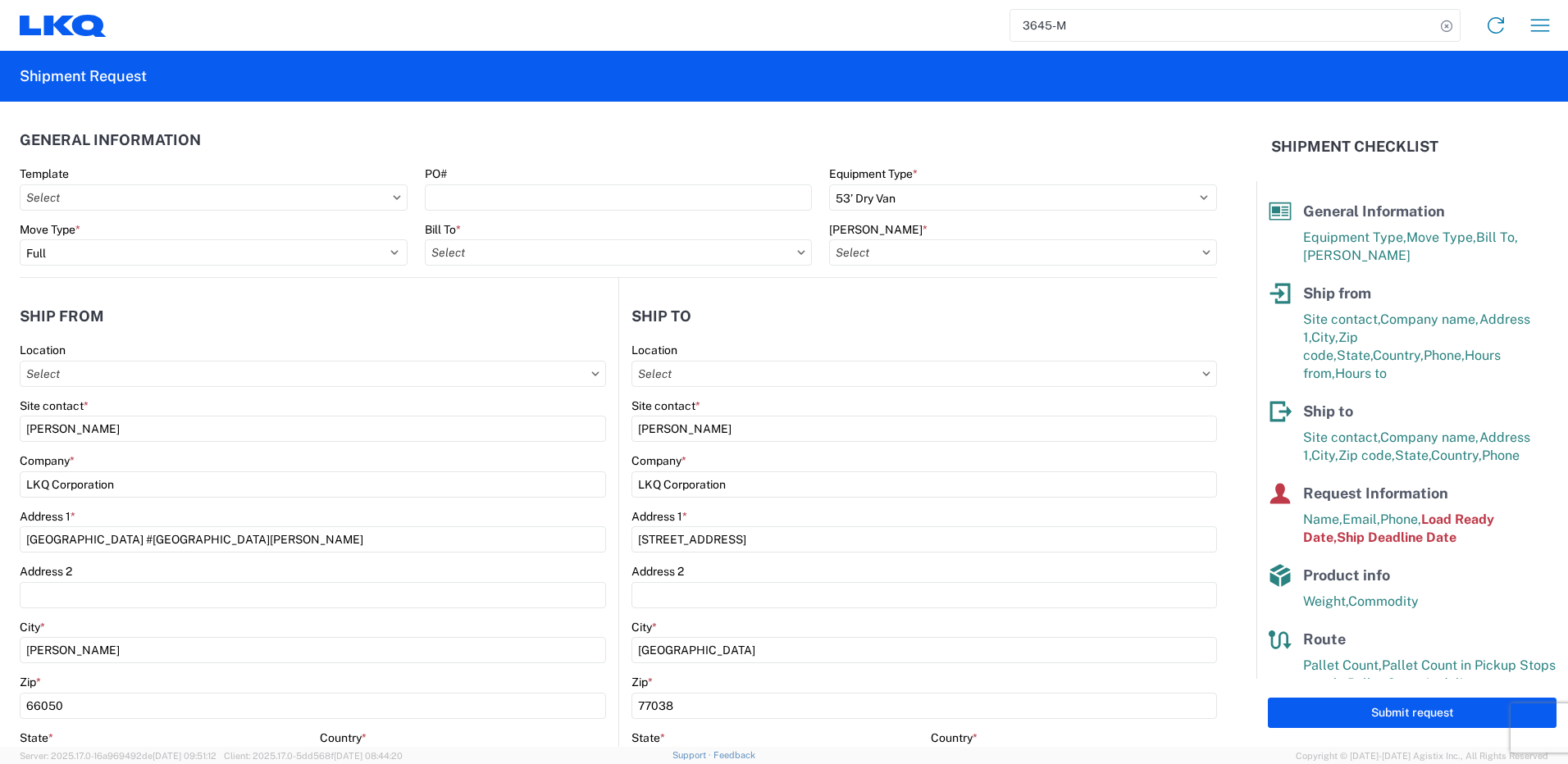
type input "1760 - LKQ Best Core"
type input "1760-1300-50180-0000 - 1760 Freight In - Cores"
type input "1883 - Vege de Mexico S.A. de C.V"
type input "1760 - LKQ Best Core"
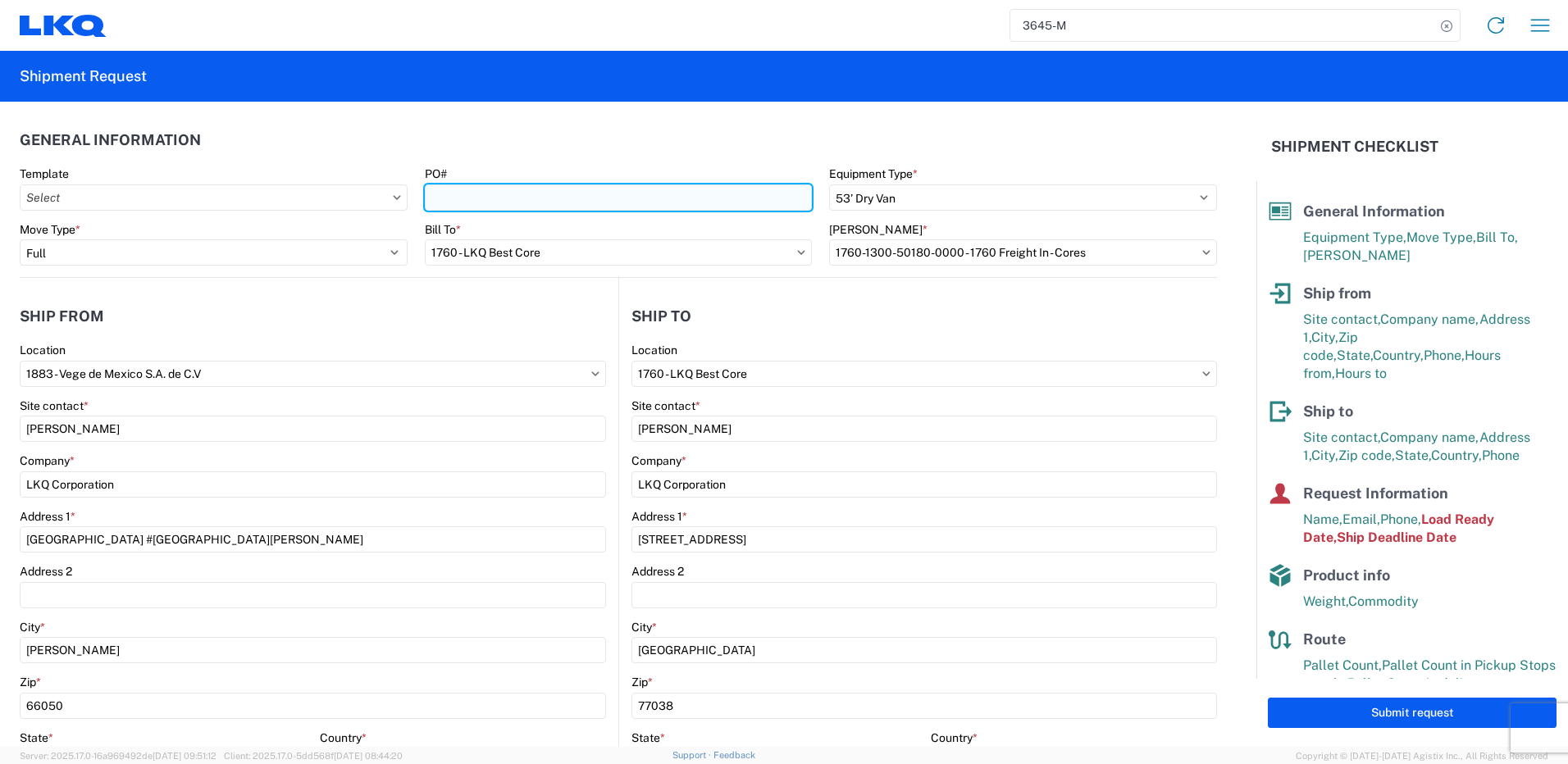
click at [521, 206] on input "PO#" at bounding box center [619, 197] width 388 height 26
paste input "3741-M"
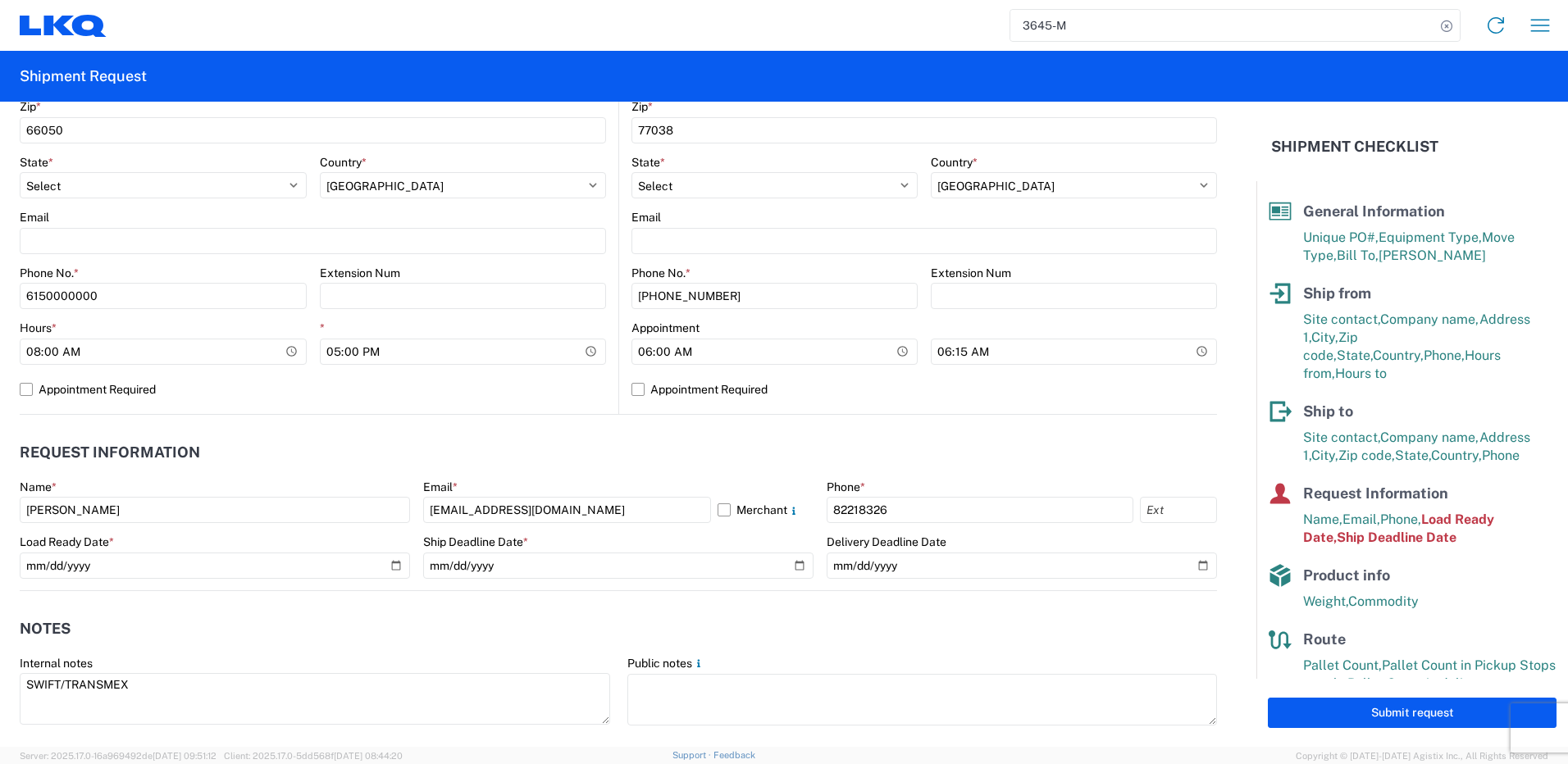
scroll to position [656, 0]
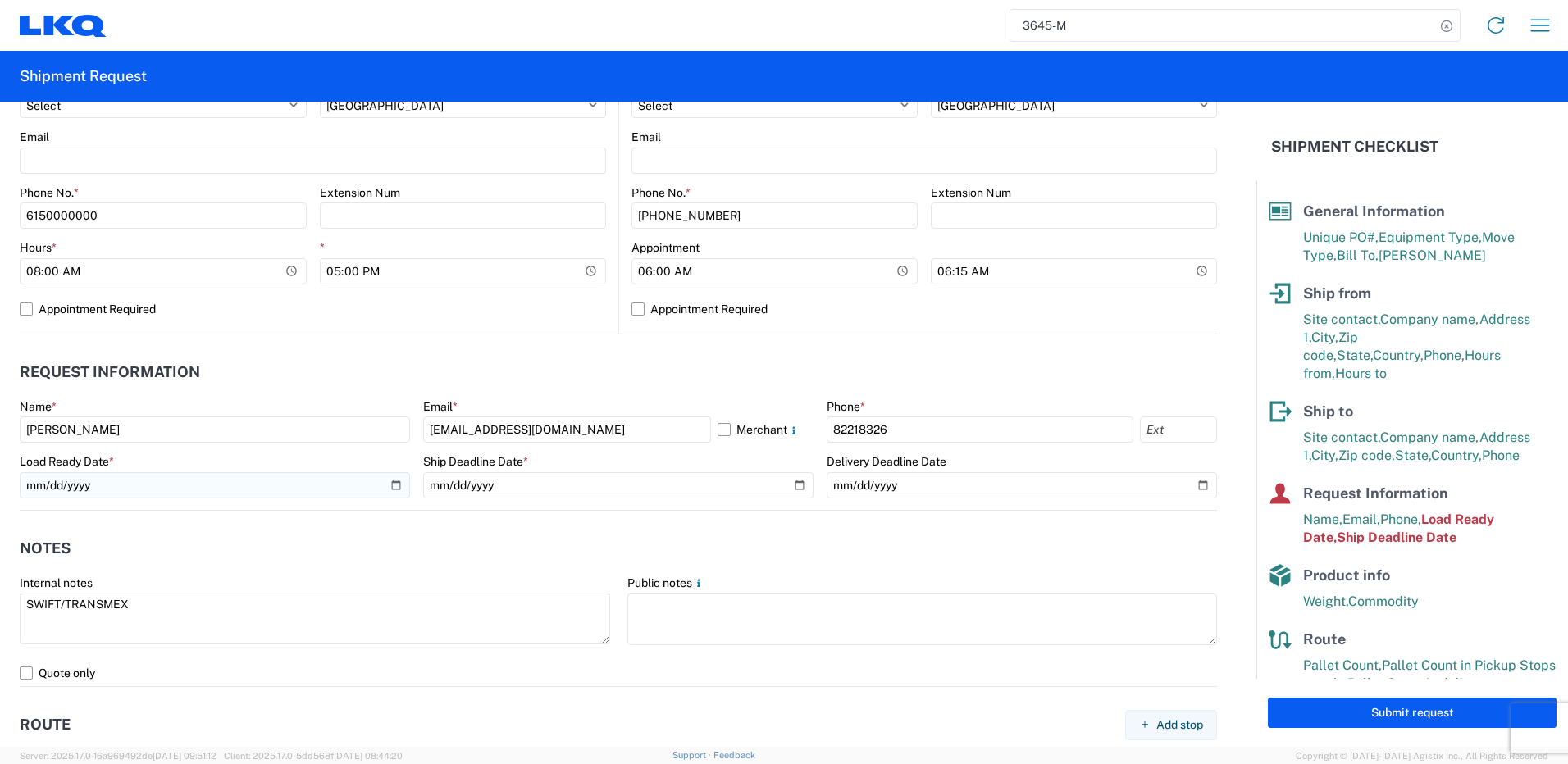
type input "3741-M"
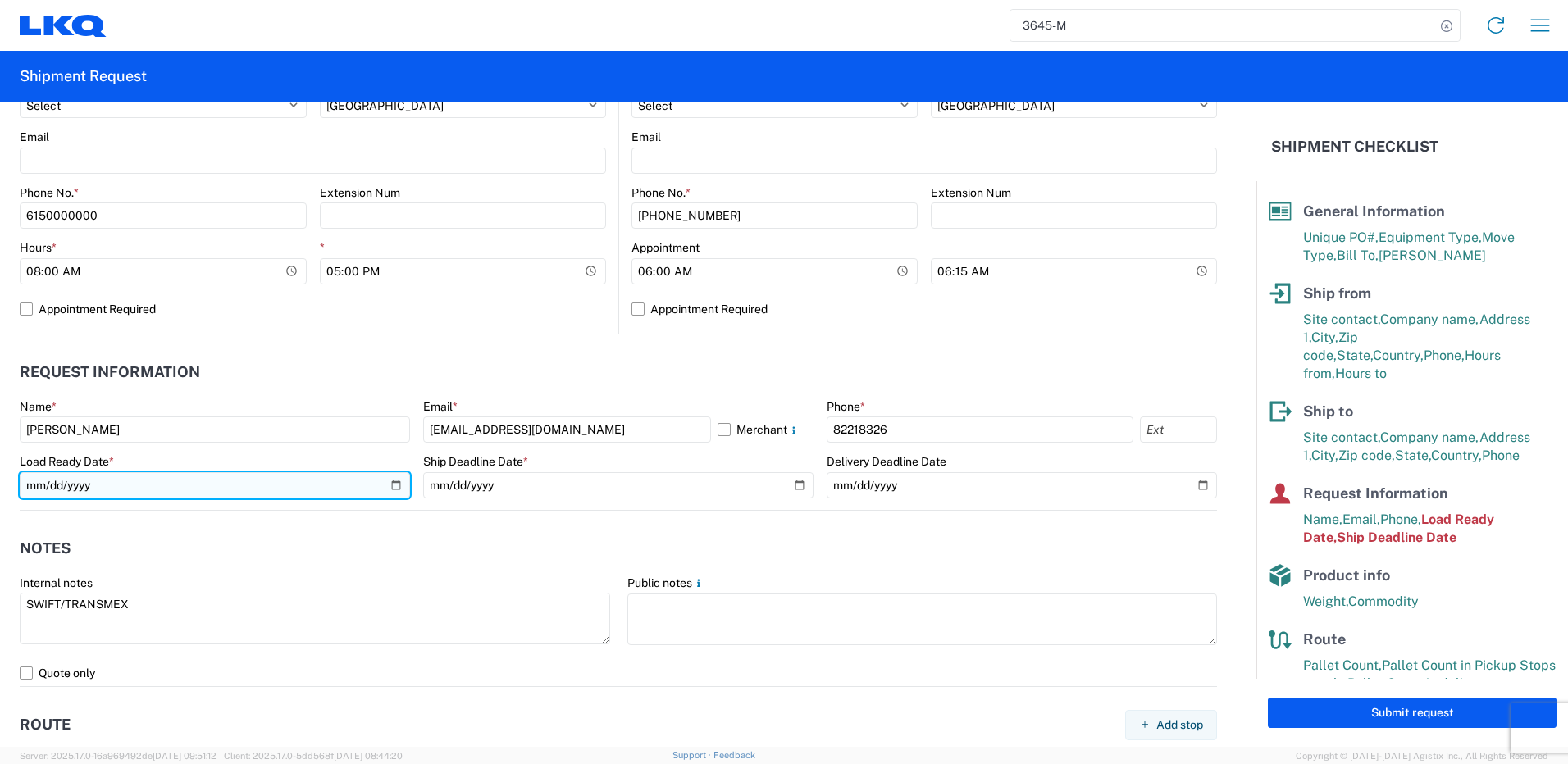
click at [392, 481] on input "[DATE]" at bounding box center [215, 485] width 390 height 26
type input "[DATE]"
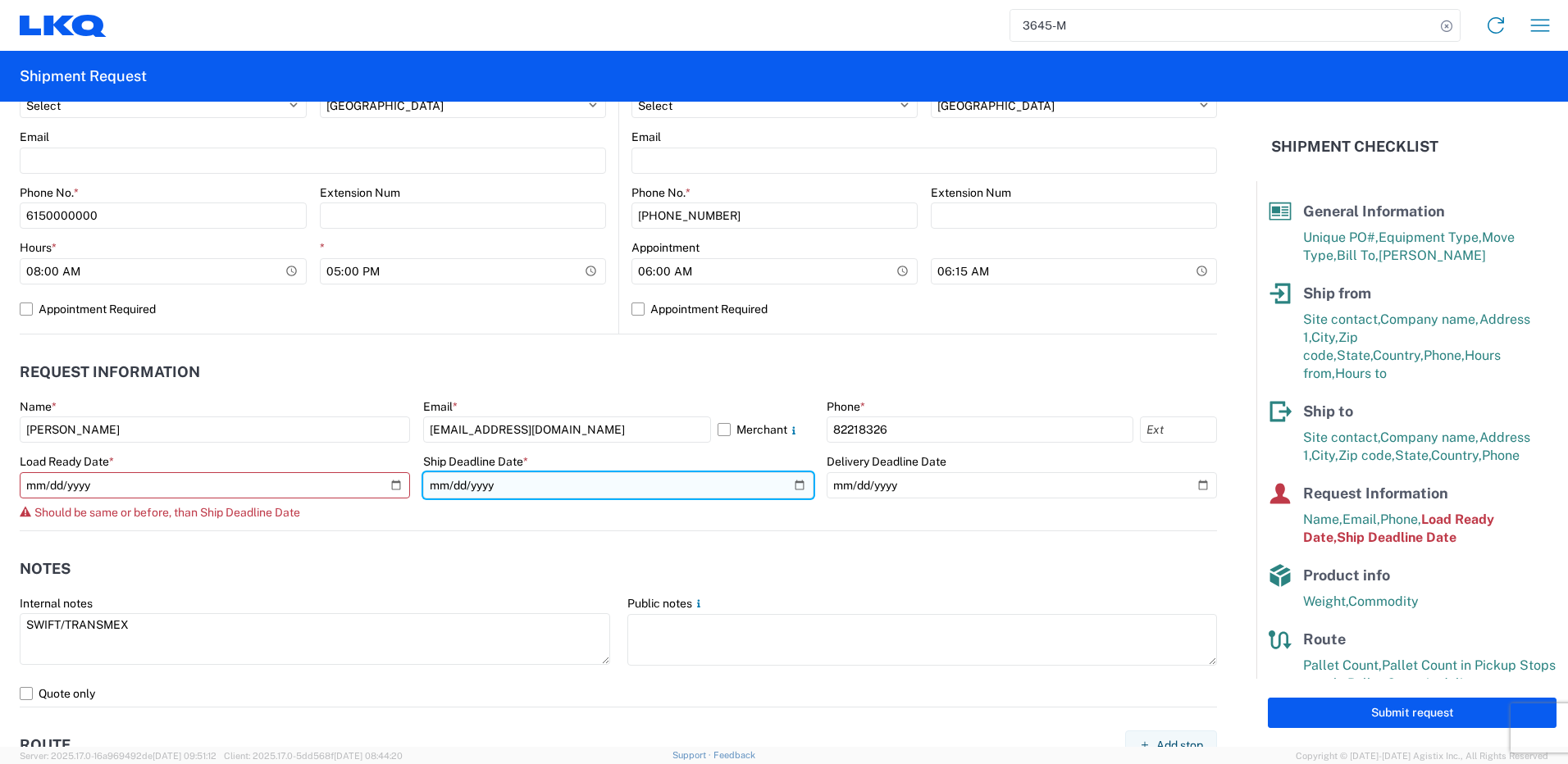
click at [795, 481] on input "[DATE]" at bounding box center [618, 485] width 390 height 26
type input "[DATE]"
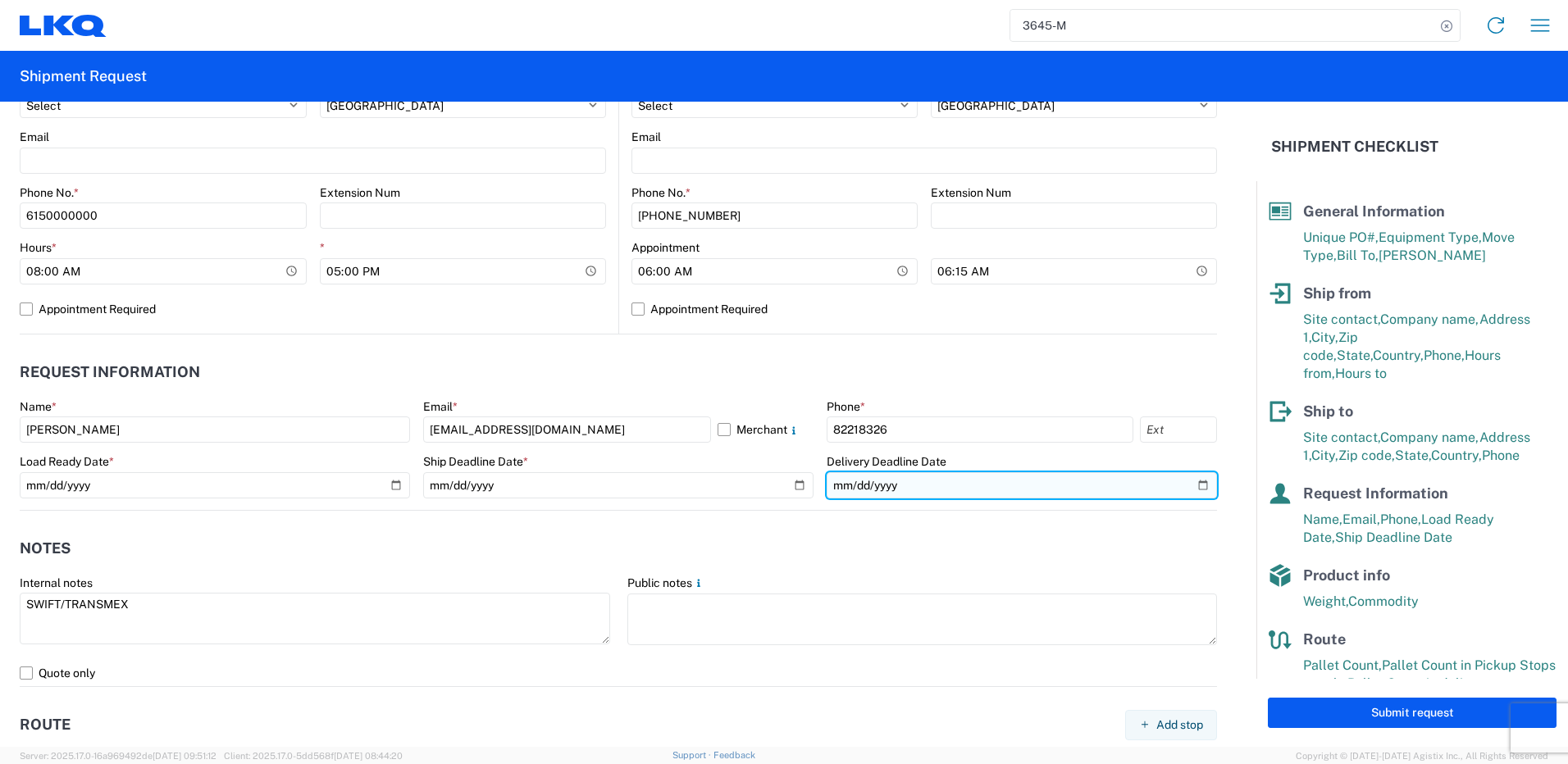
click at [833, 490] on input "[DATE]" at bounding box center [1021, 485] width 390 height 26
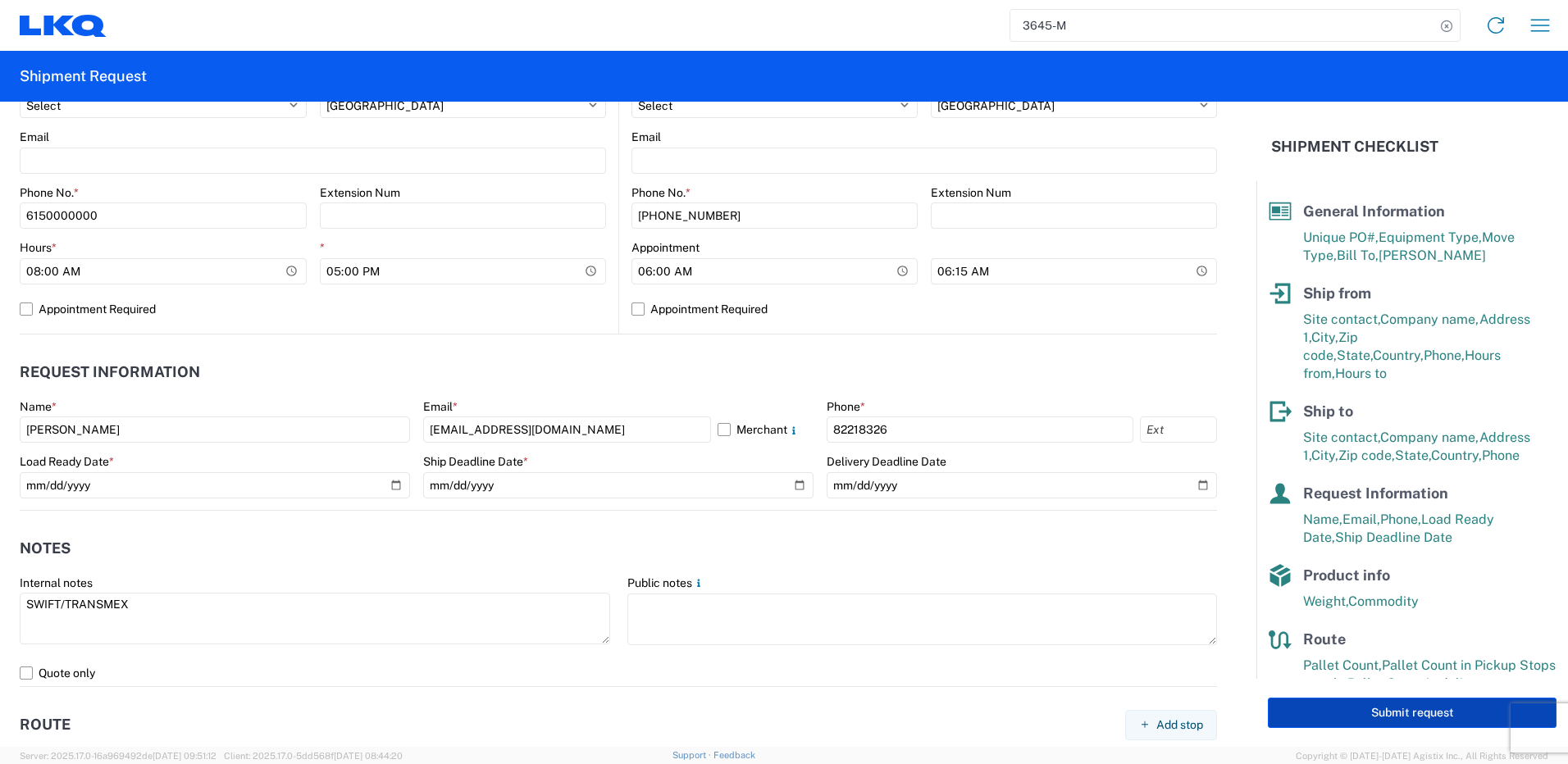
click at [1340, 713] on button "Submit request" at bounding box center [1411, 712] width 288 height 30
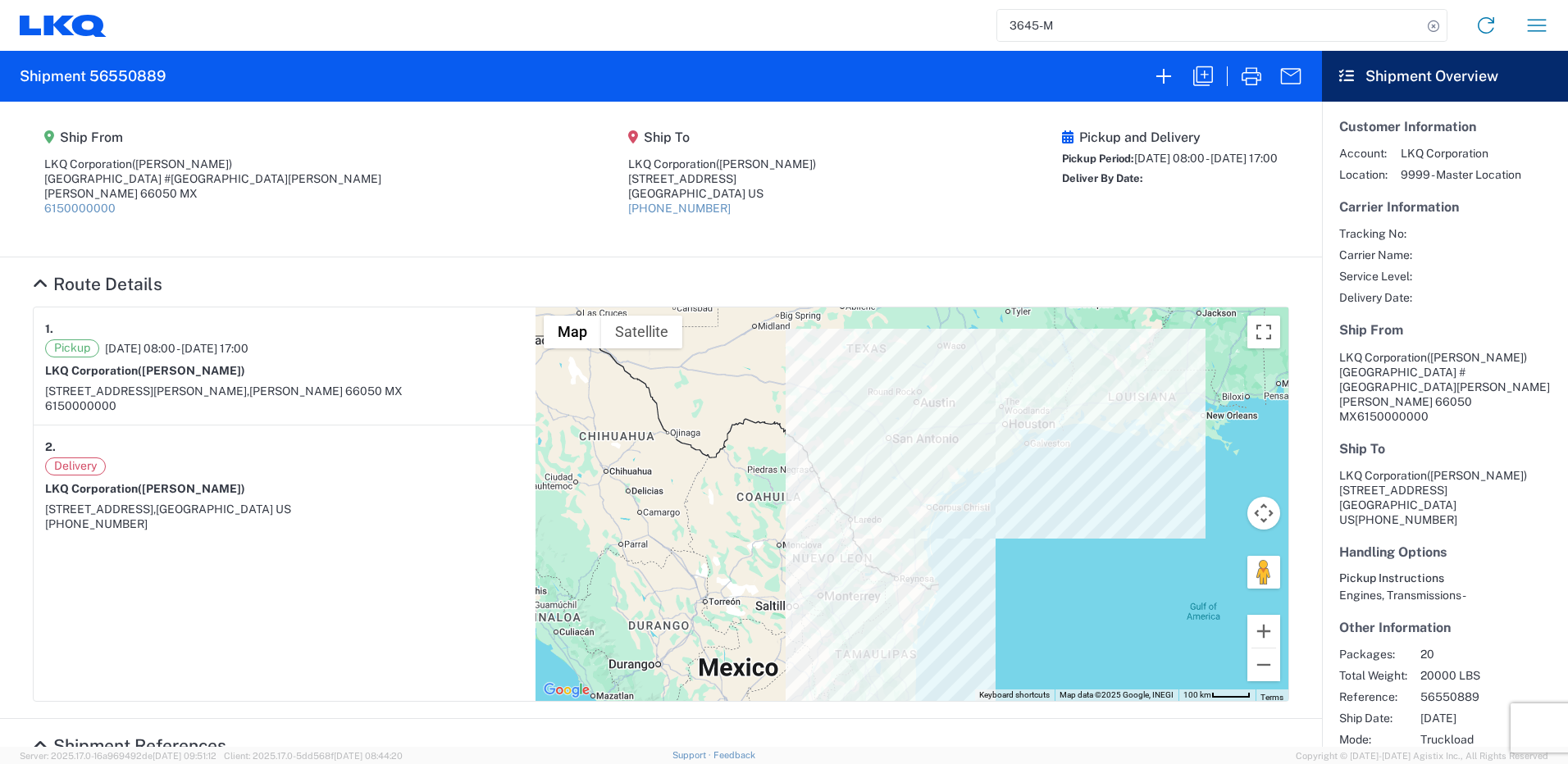
click at [106, 81] on h2 "Shipment 56550889" at bounding box center [93, 76] width 146 height 20
click at [107, 80] on h2 "Shipment 56550889" at bounding box center [93, 76] width 146 height 20
copy h2 "56550889"
